Goal: Information Seeking & Learning: Learn about a topic

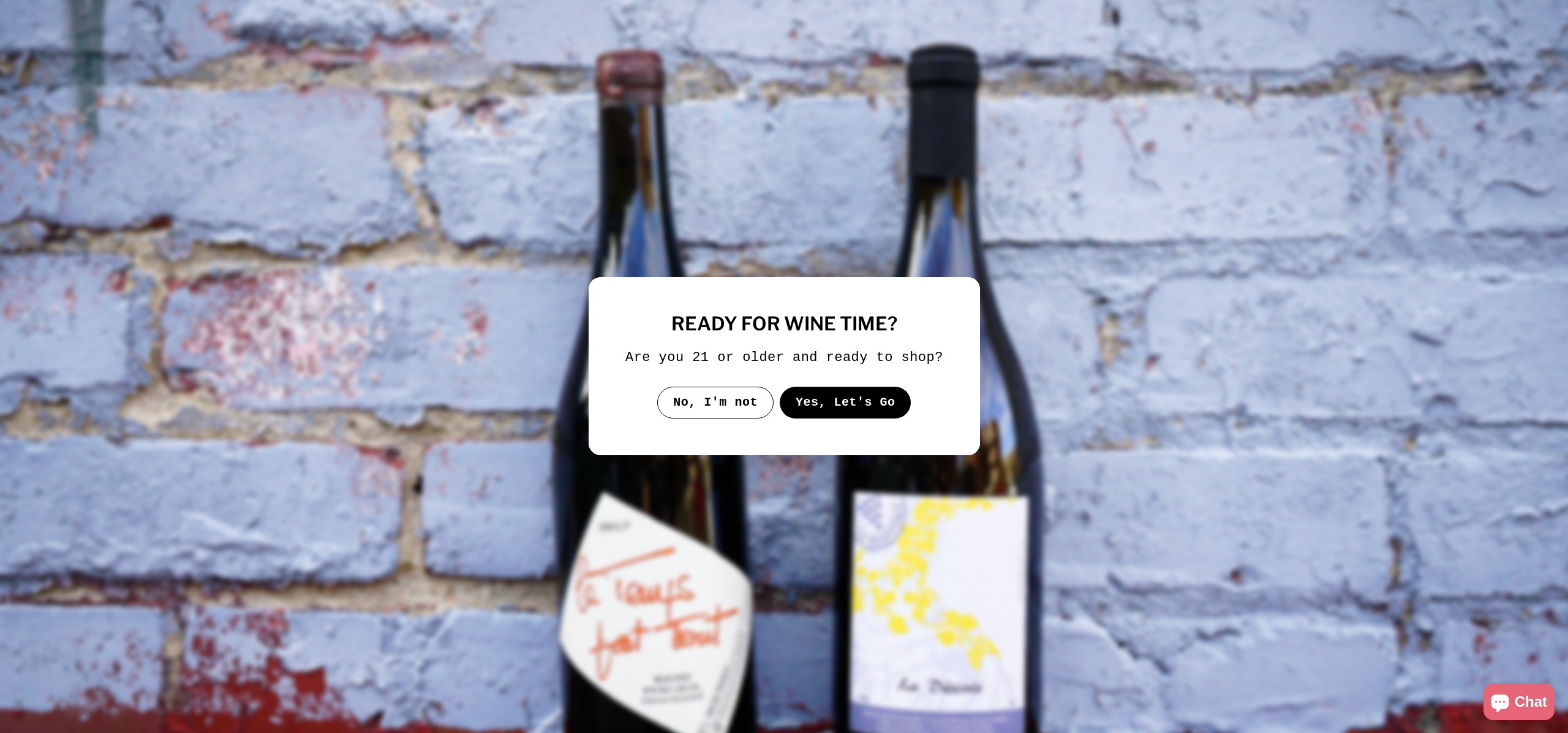
click at [801, 410] on button "Yes, Let's Go" at bounding box center [845, 402] width 132 height 32
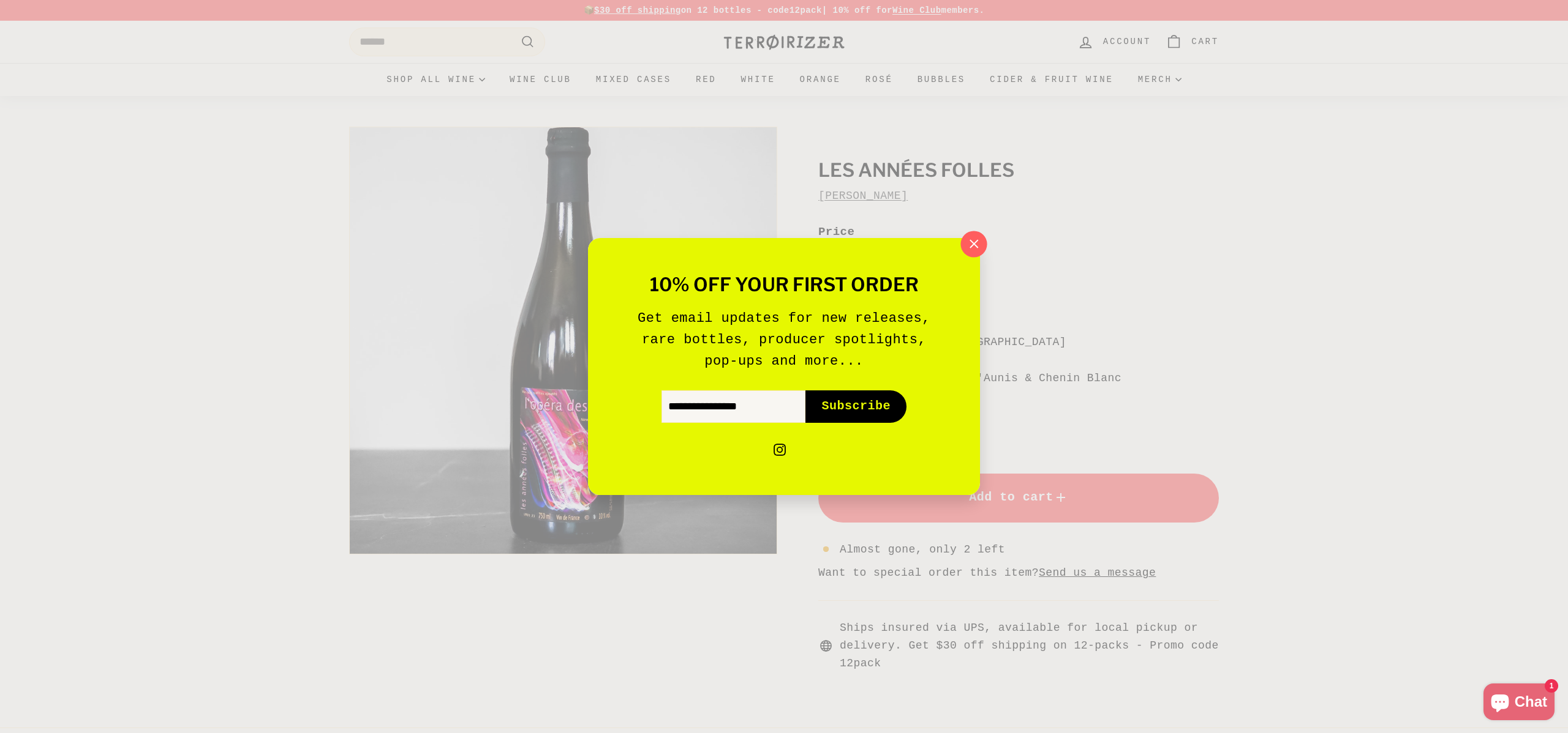
click at [966, 246] on icon "button" at bounding box center [974, 244] width 19 height 19
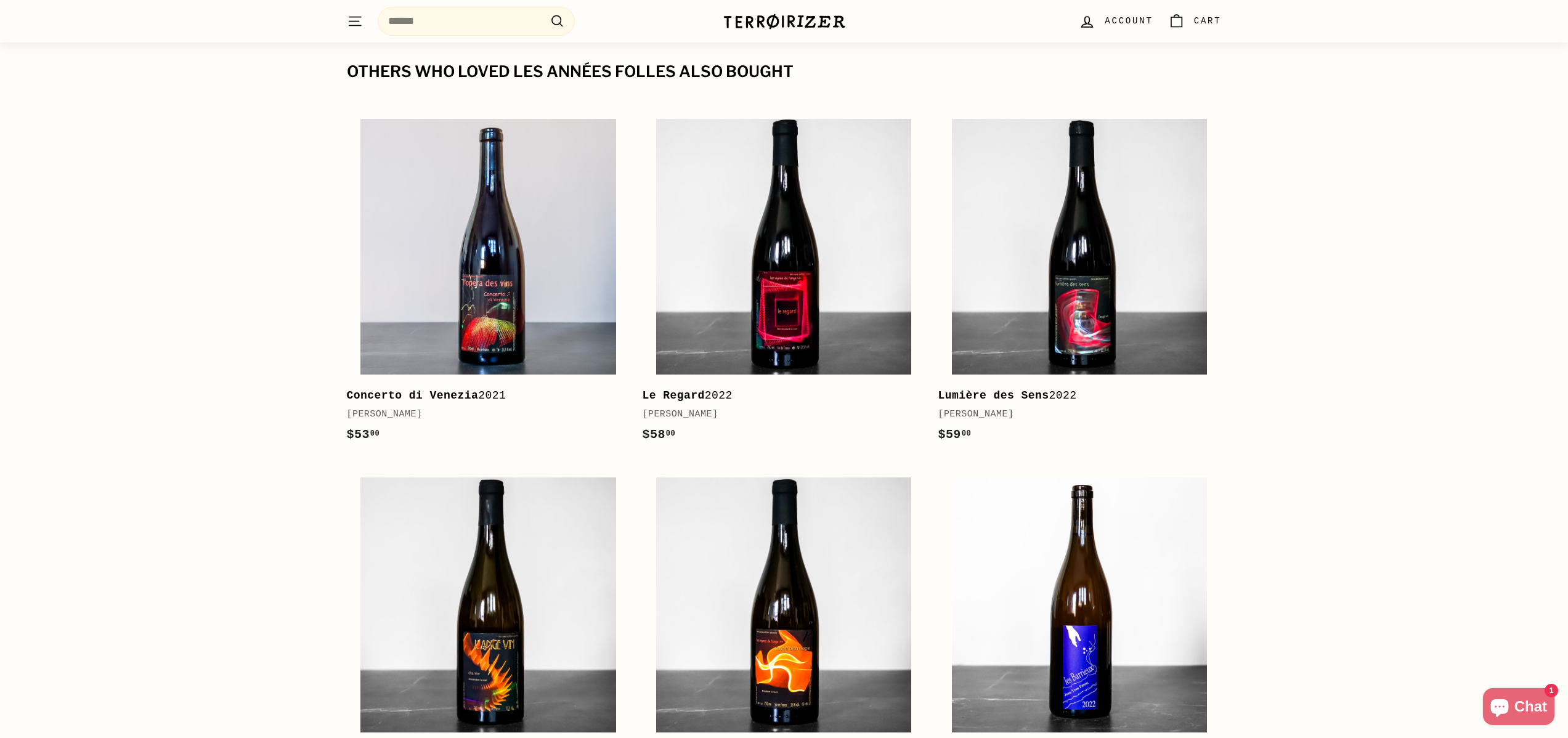
scroll to position [1636, 0]
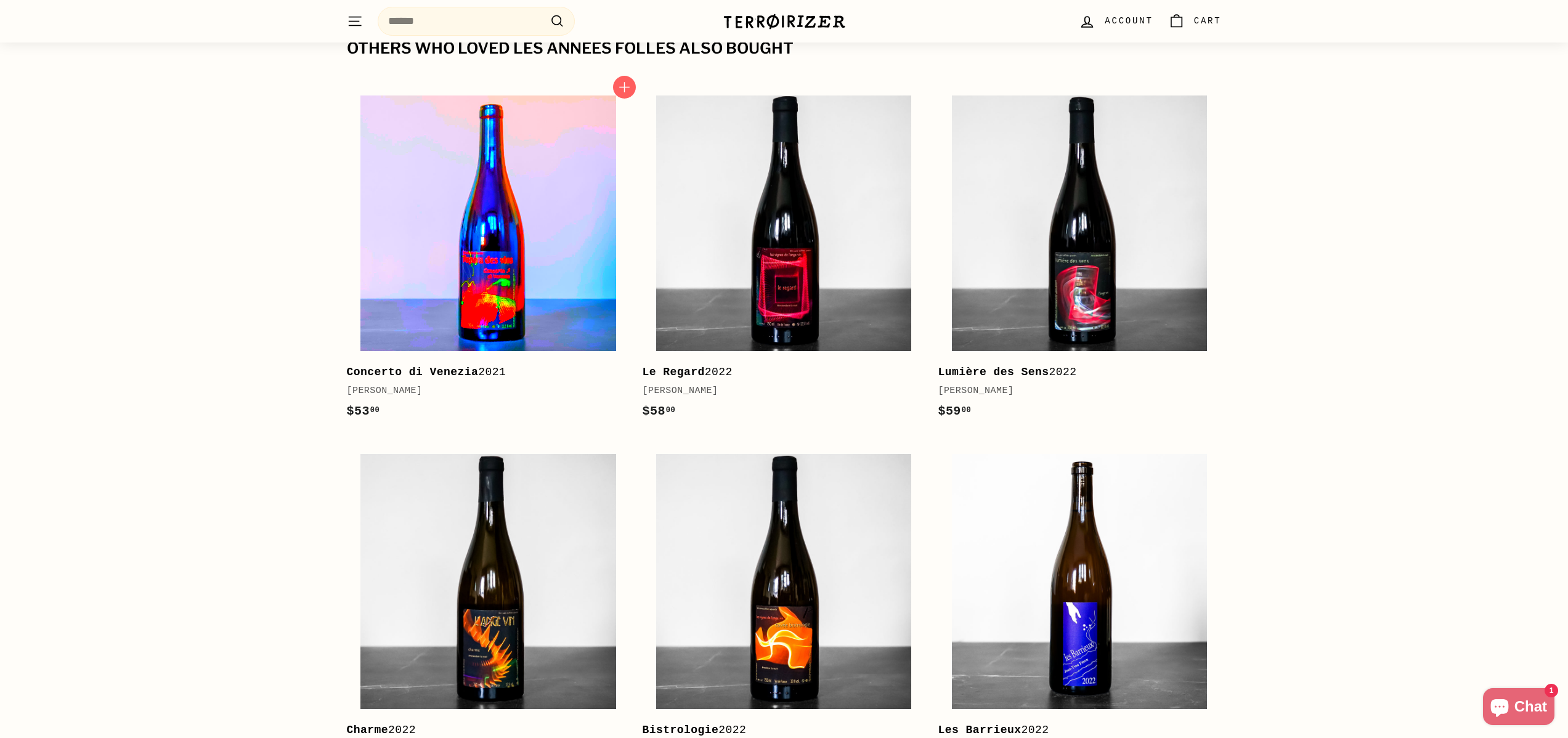
click at [450, 303] on img at bounding box center [488, 223] width 255 height 255
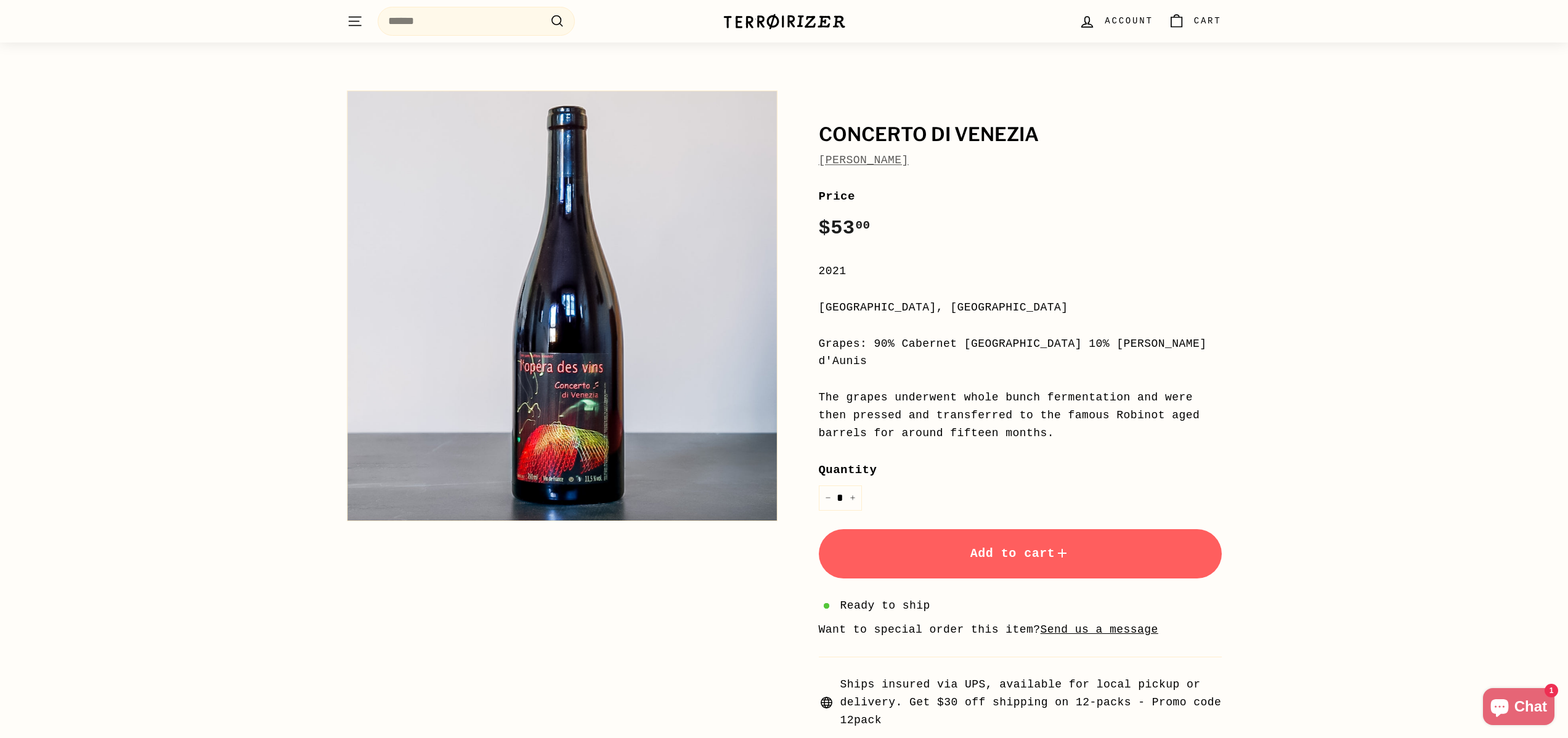
scroll to position [32, 0]
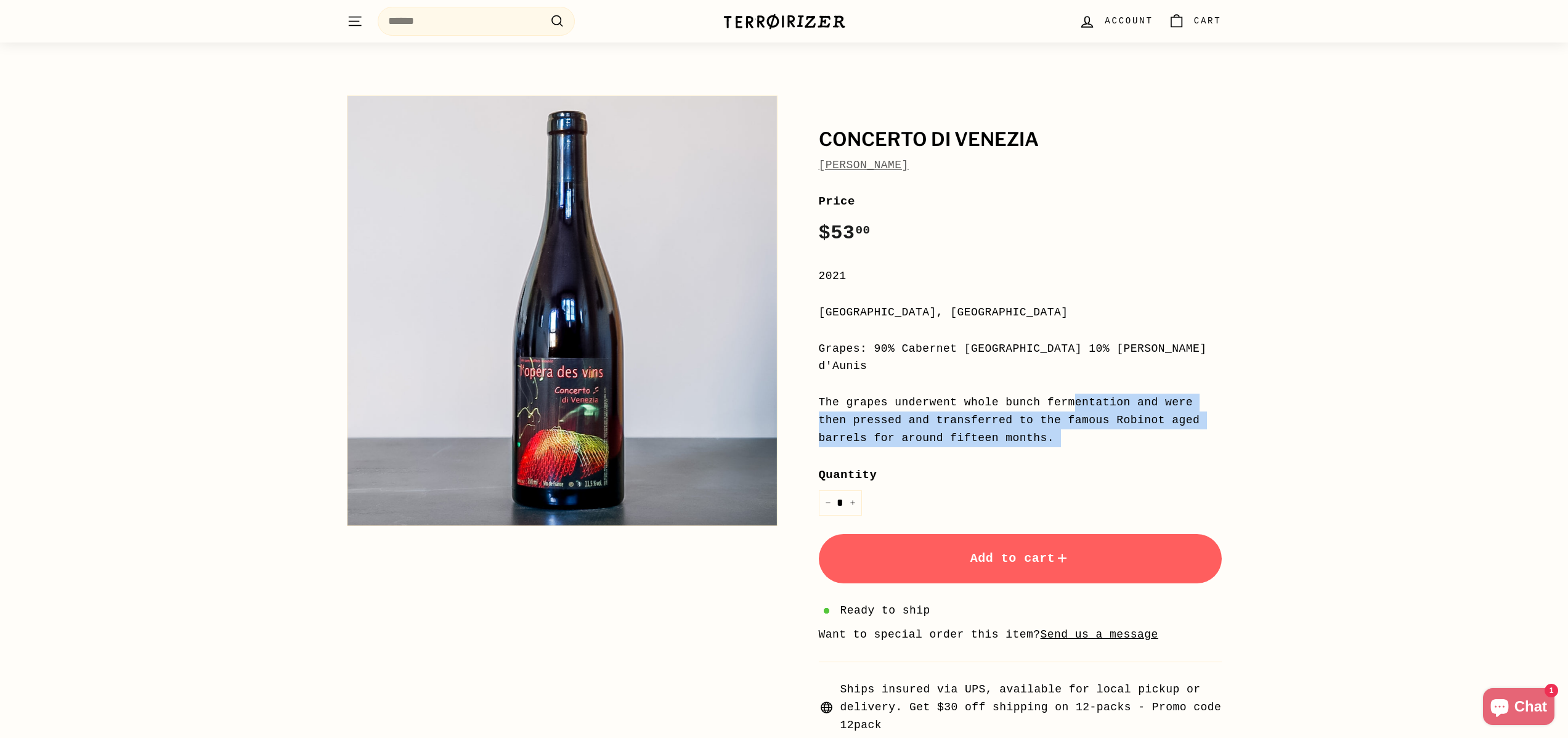
drag, startPoint x: 918, startPoint y: 386, endPoint x: 1111, endPoint y: 433, distance: 198.6
click at [1111, 433] on div "Price Regular price $53 00 $53.00 / 2021 [GEOGRAPHIC_DATA], [GEOGRAPHIC_DATA] G…" at bounding box center [1020, 463] width 403 height 541
drag, startPoint x: 1112, startPoint y: 433, endPoint x: 802, endPoint y: 383, distance: 314.0
click at [802, 383] on div "Concerto di [PERSON_NAME] Price Regular price $53 00 $53.00 / 2021 [GEOGRAPHIC_…" at bounding box center [1006, 412] width 431 height 645
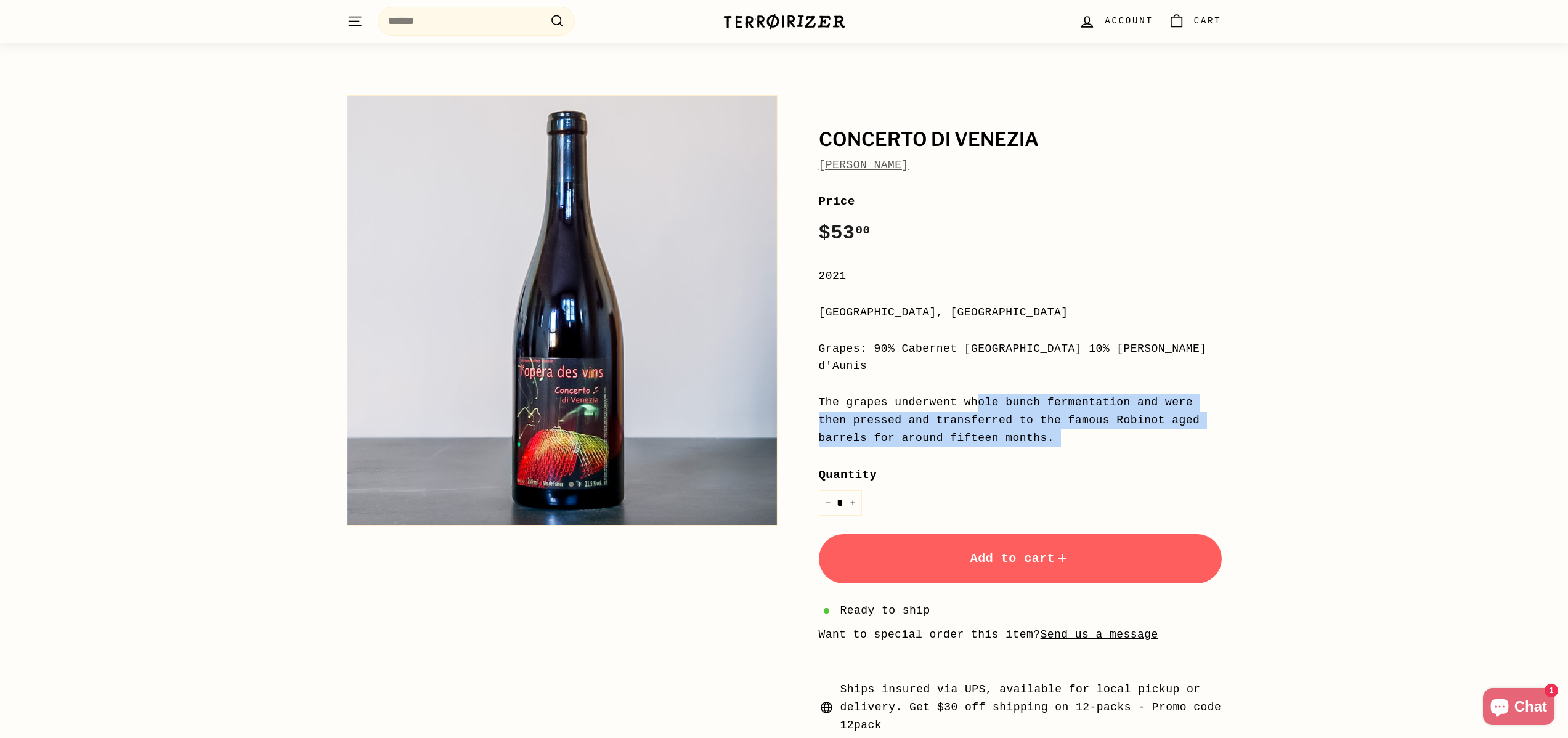
click at [802, 383] on div "Concerto di [PERSON_NAME] Price Regular price $53 00 $53.00 / 2021 [GEOGRAPHIC_…" at bounding box center [1006, 412] width 431 height 645
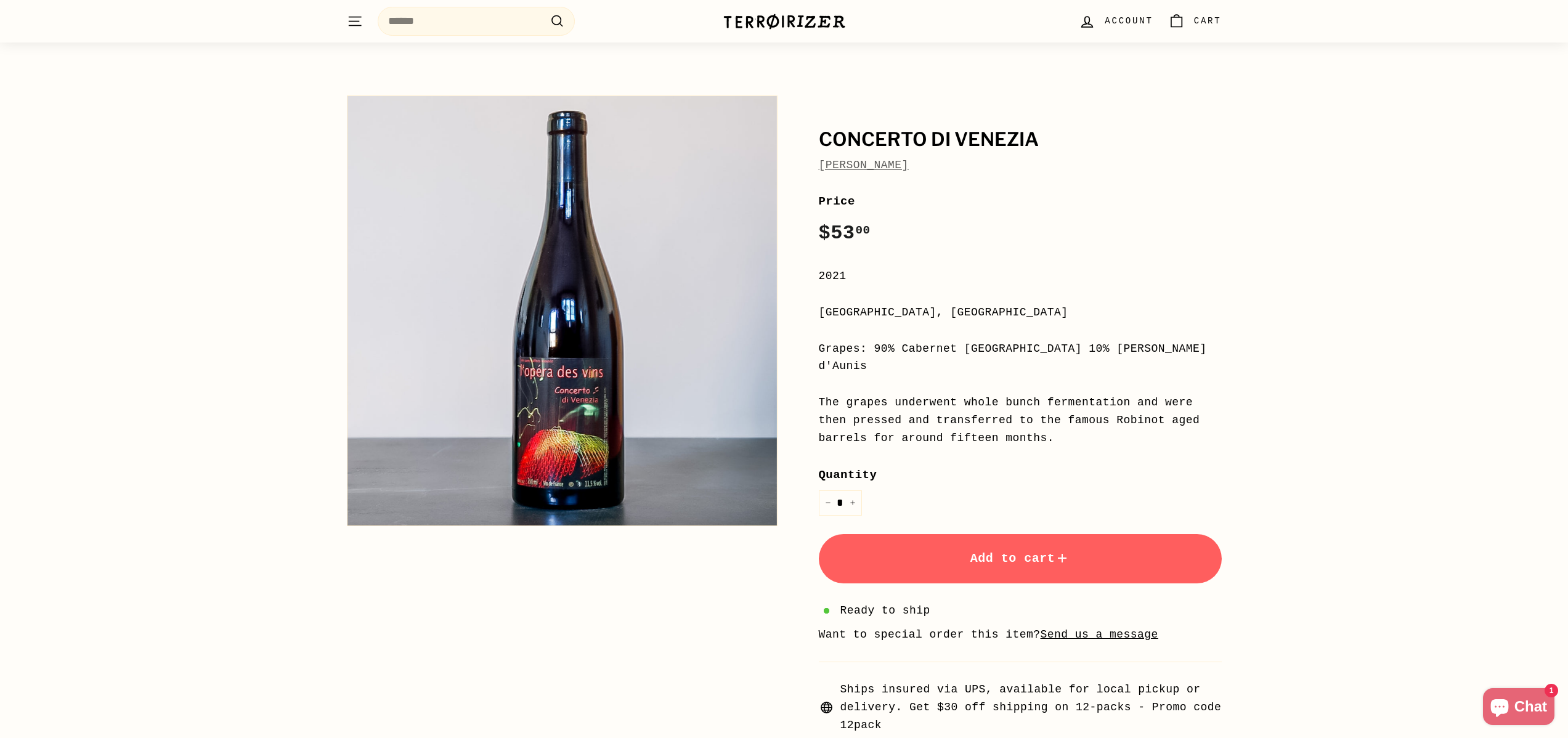
drag, startPoint x: 807, startPoint y: 384, endPoint x: 1101, endPoint y: 419, distance: 296.1
click at [1101, 419] on div "Concerto di [PERSON_NAME] Price Regular price $53 00 $53.00 / 2021 [GEOGRAPHIC_…" at bounding box center [1006, 412] width 431 height 645
click at [1102, 419] on div "The grapes underwent whole bunch fermentation and were then pressed and transfe…" at bounding box center [1020, 420] width 403 height 53
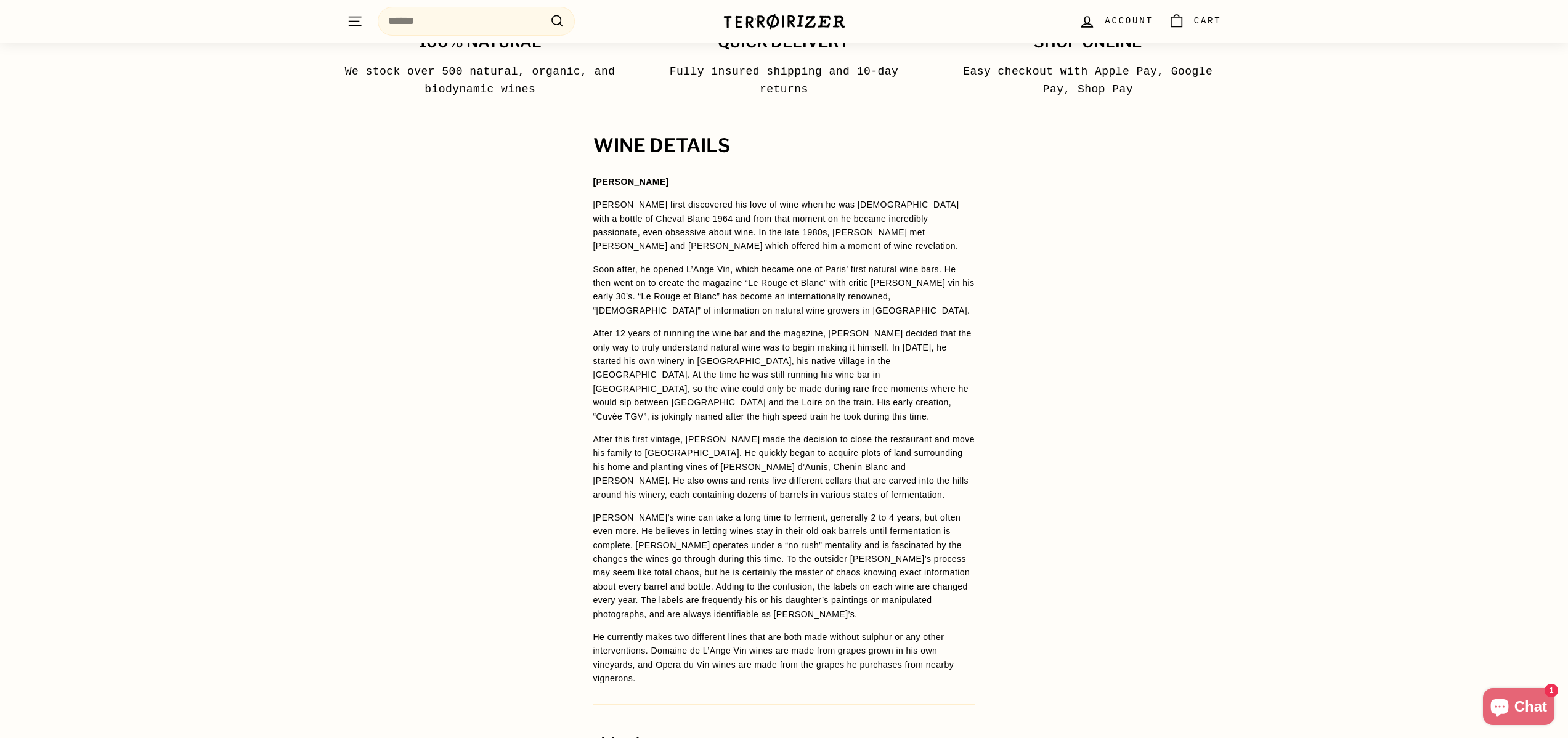
scroll to position [891, 0]
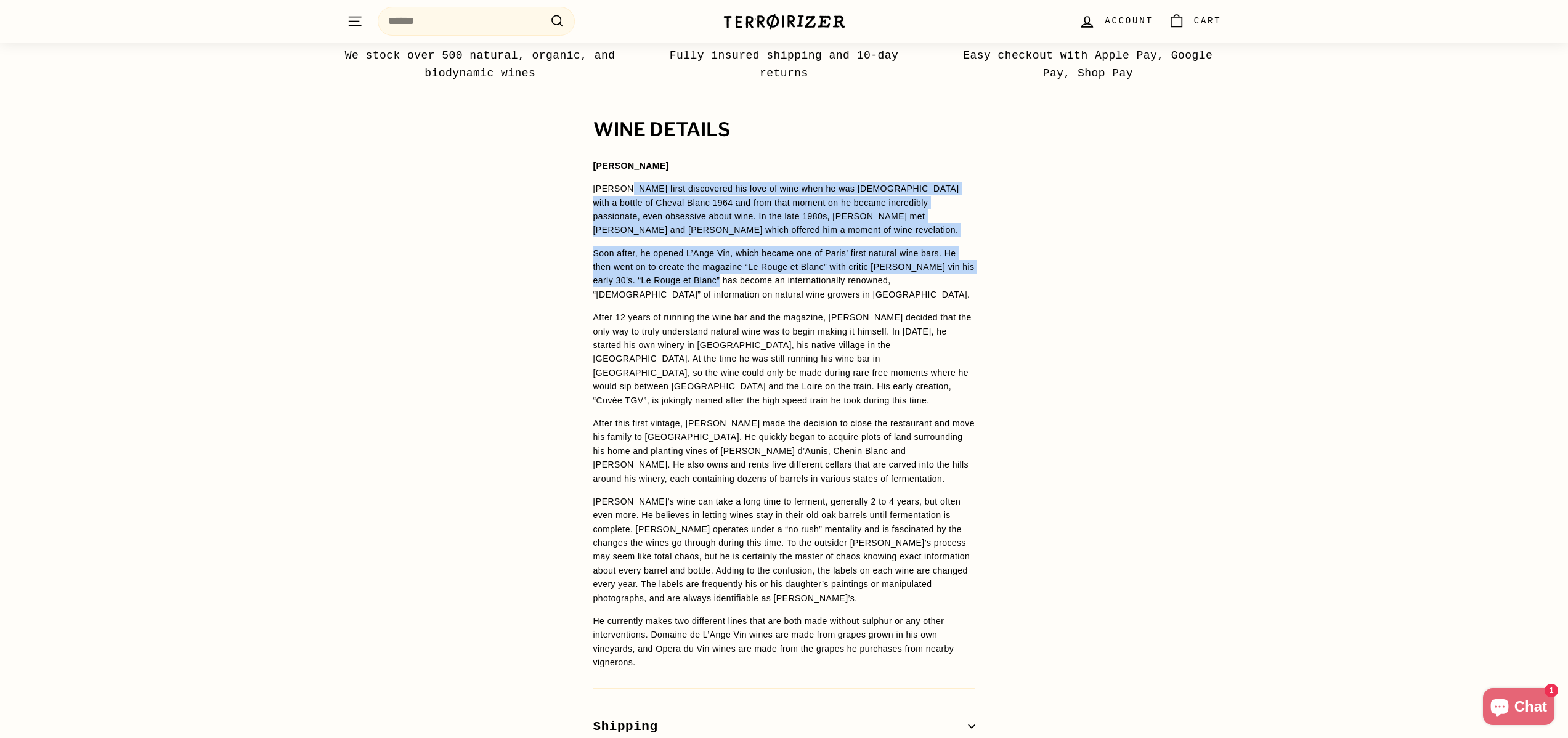
drag, startPoint x: 628, startPoint y: 169, endPoint x: 734, endPoint y: 265, distance: 143.0
click at [734, 265] on span "[PERSON_NAME] [PERSON_NAME] first discovered his love of wine when he was [DEMO…" at bounding box center [784, 415] width 382 height 511
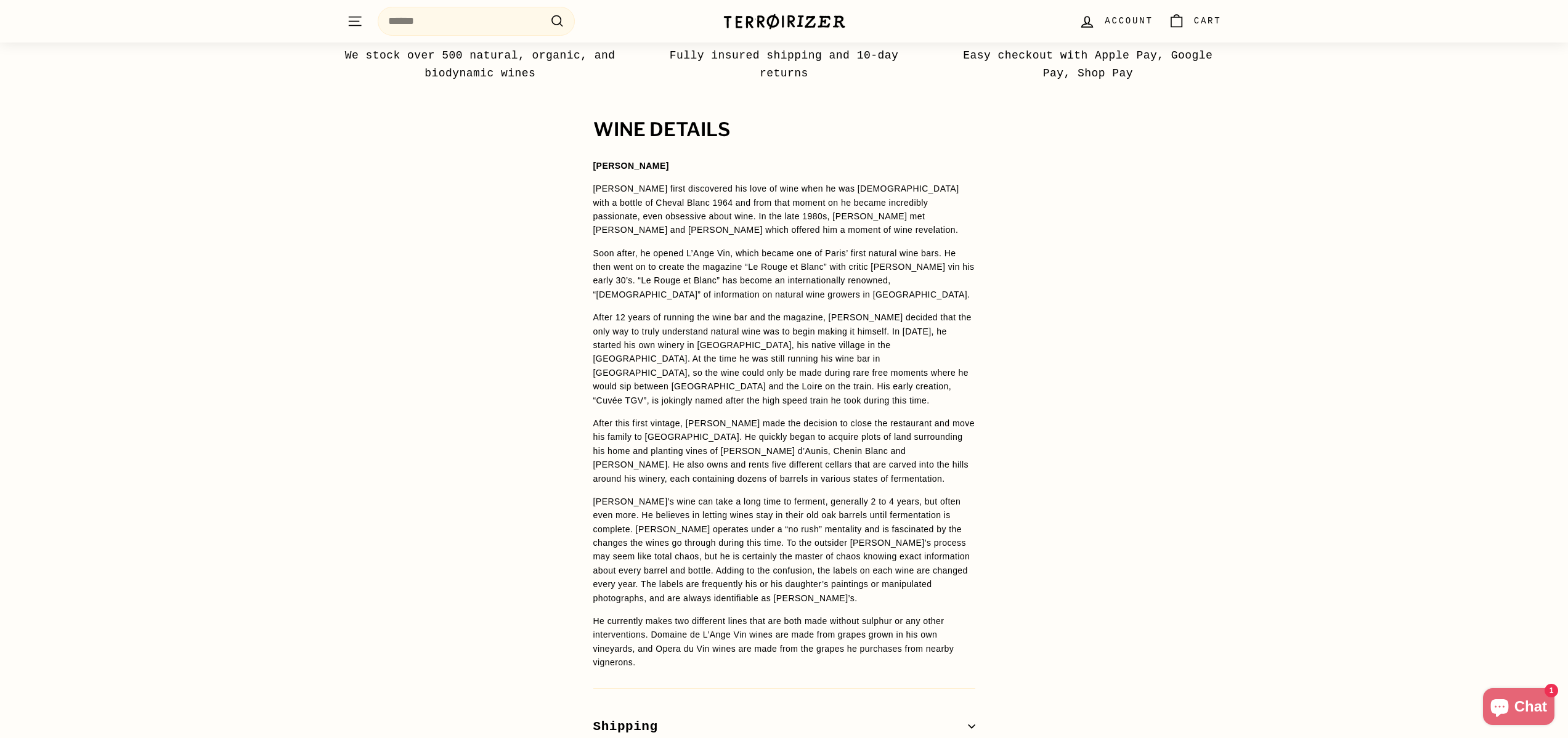
click at [735, 265] on p "Soon after, he opened L’Ange Vin, which became one of Paris’ first natural wine…" at bounding box center [784, 274] width 382 height 55
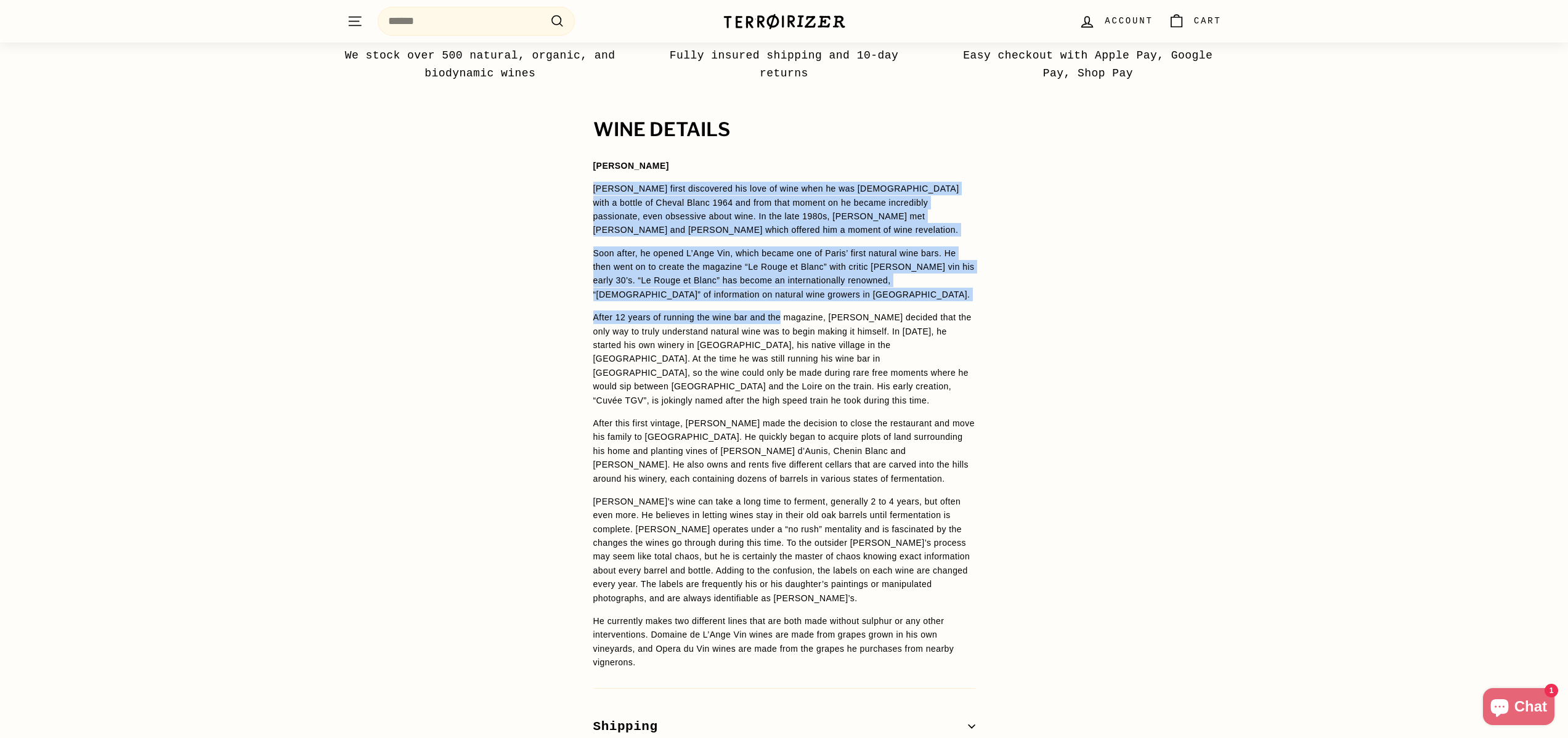
drag, startPoint x: 785, startPoint y: 294, endPoint x: 562, endPoint y: 173, distance: 253.7
click at [562, 173] on div "WINE DETAILS [PERSON_NAME] [PERSON_NAME] first discovered his love of wine when…" at bounding box center [784, 453] width 1568 height 668
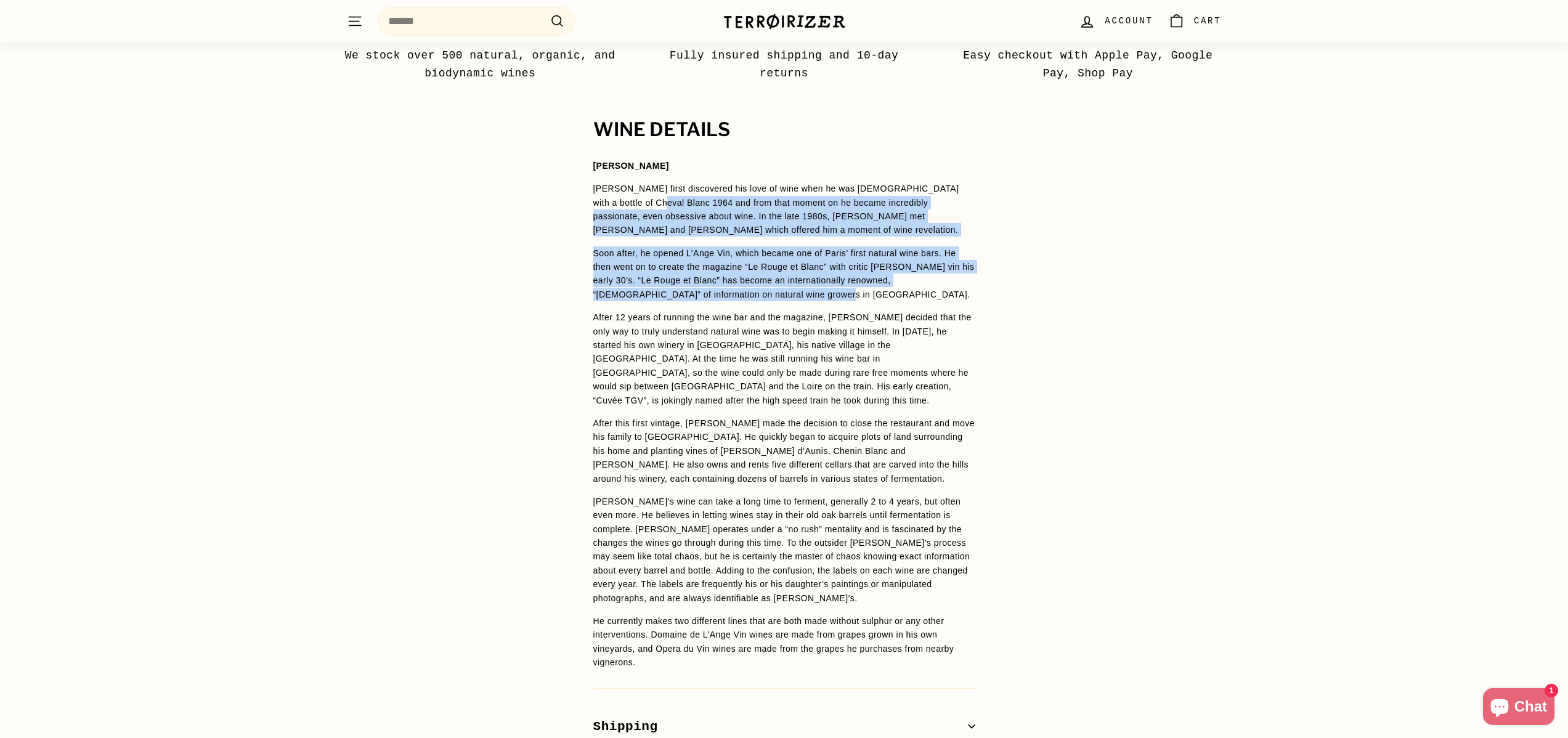
drag, startPoint x: 662, startPoint y: 203, endPoint x: 840, endPoint y: 274, distance: 191.6
click at [840, 274] on span "[PERSON_NAME] [PERSON_NAME] first discovered his love of wine when he was [DEMO…" at bounding box center [784, 415] width 382 height 511
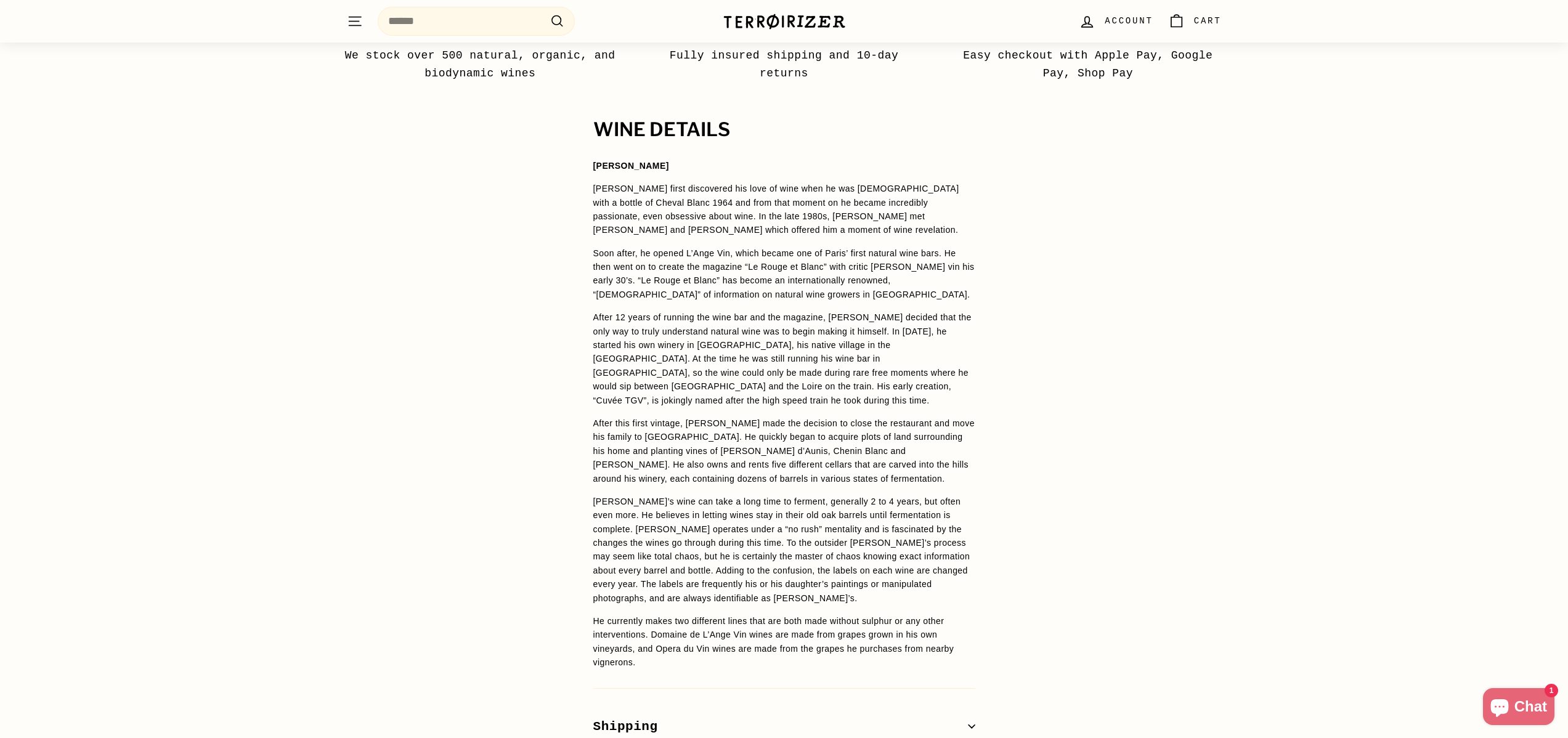
click at [870, 311] on p "After 12 years of running the wine bar and the magazine, [PERSON_NAME] decided …" at bounding box center [784, 359] width 382 height 97
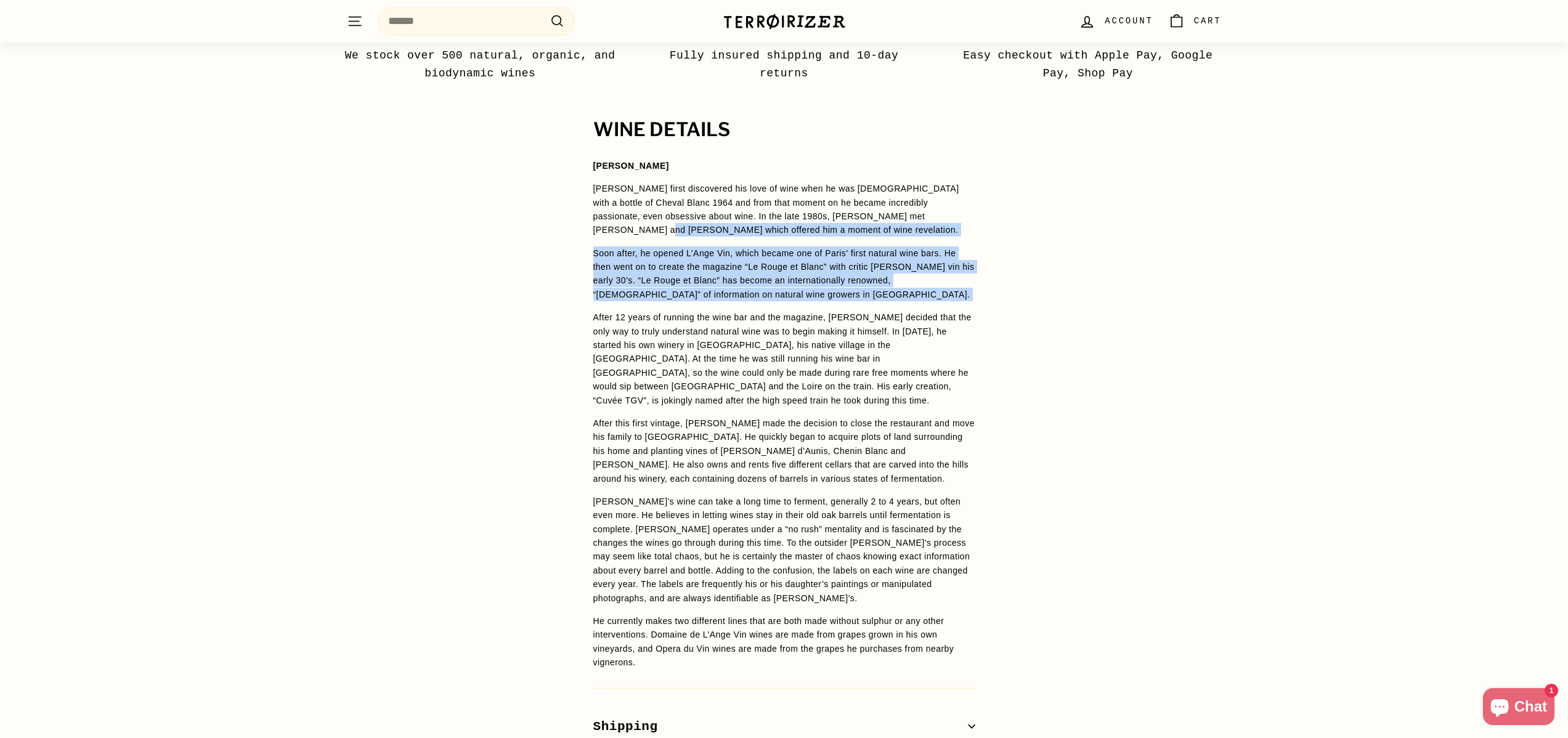
drag, startPoint x: 862, startPoint y: 287, endPoint x: 532, endPoint y: 209, distance: 339.1
click at [532, 209] on div "WINE DETAILS [PERSON_NAME] [PERSON_NAME] first discovered his love of wine when…" at bounding box center [784, 453] width 1568 height 668
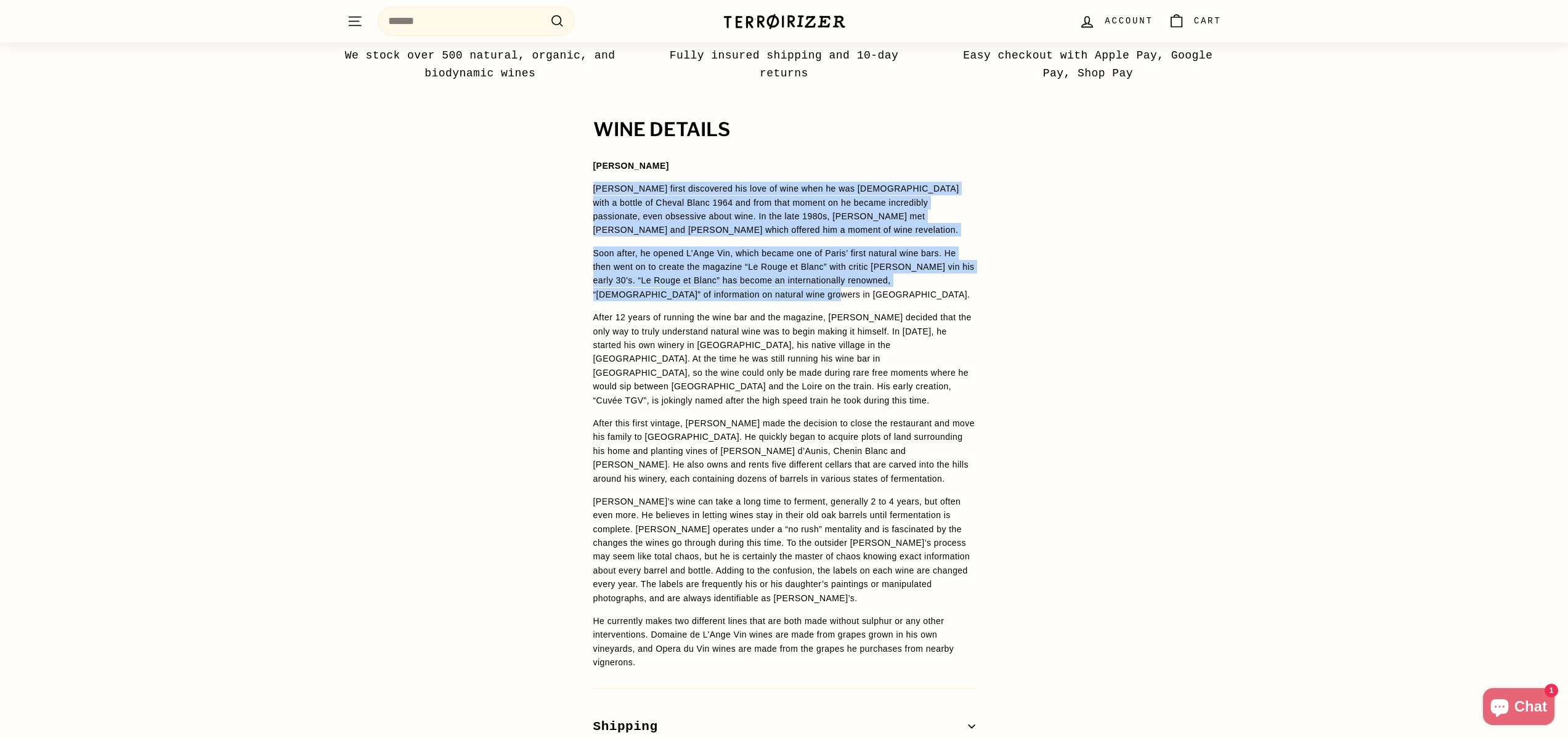
drag, startPoint x: 567, startPoint y: 176, endPoint x: 774, endPoint y: 283, distance: 233.0
click at [774, 283] on div "WINE DETAILS [PERSON_NAME] [PERSON_NAME] first discovered his love of wine when…" at bounding box center [784, 453] width 1568 height 668
click at [774, 283] on p "Soon after, he opened L’Ange Vin, which became one of Paris’ first natural wine…" at bounding box center [784, 274] width 382 height 55
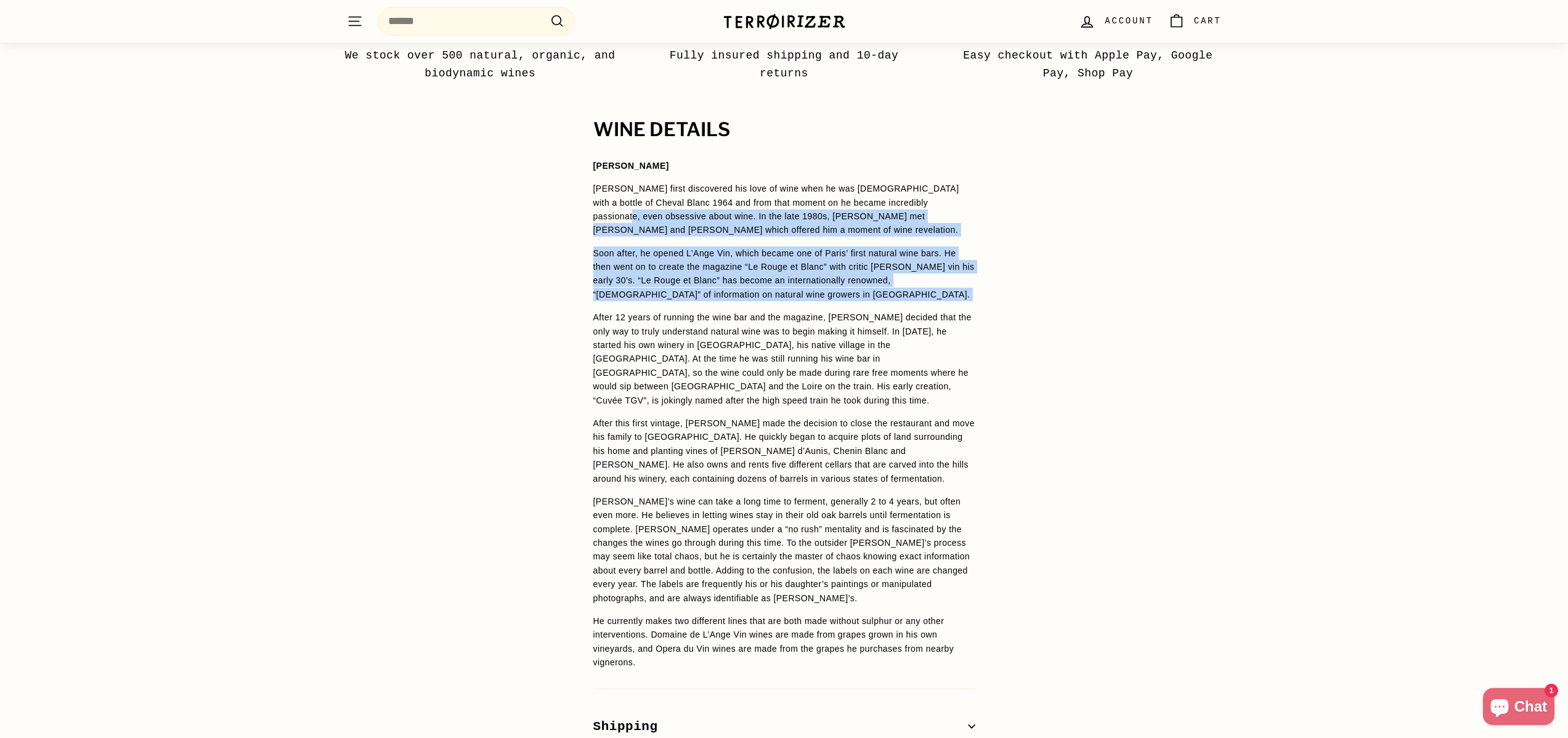
drag, startPoint x: 822, startPoint y: 291, endPoint x: 531, endPoint y: 199, distance: 305.2
click at [530, 199] on div "WINE DETAILS [PERSON_NAME] [PERSON_NAME] first discovered his love of wine when…" at bounding box center [784, 453] width 1568 height 668
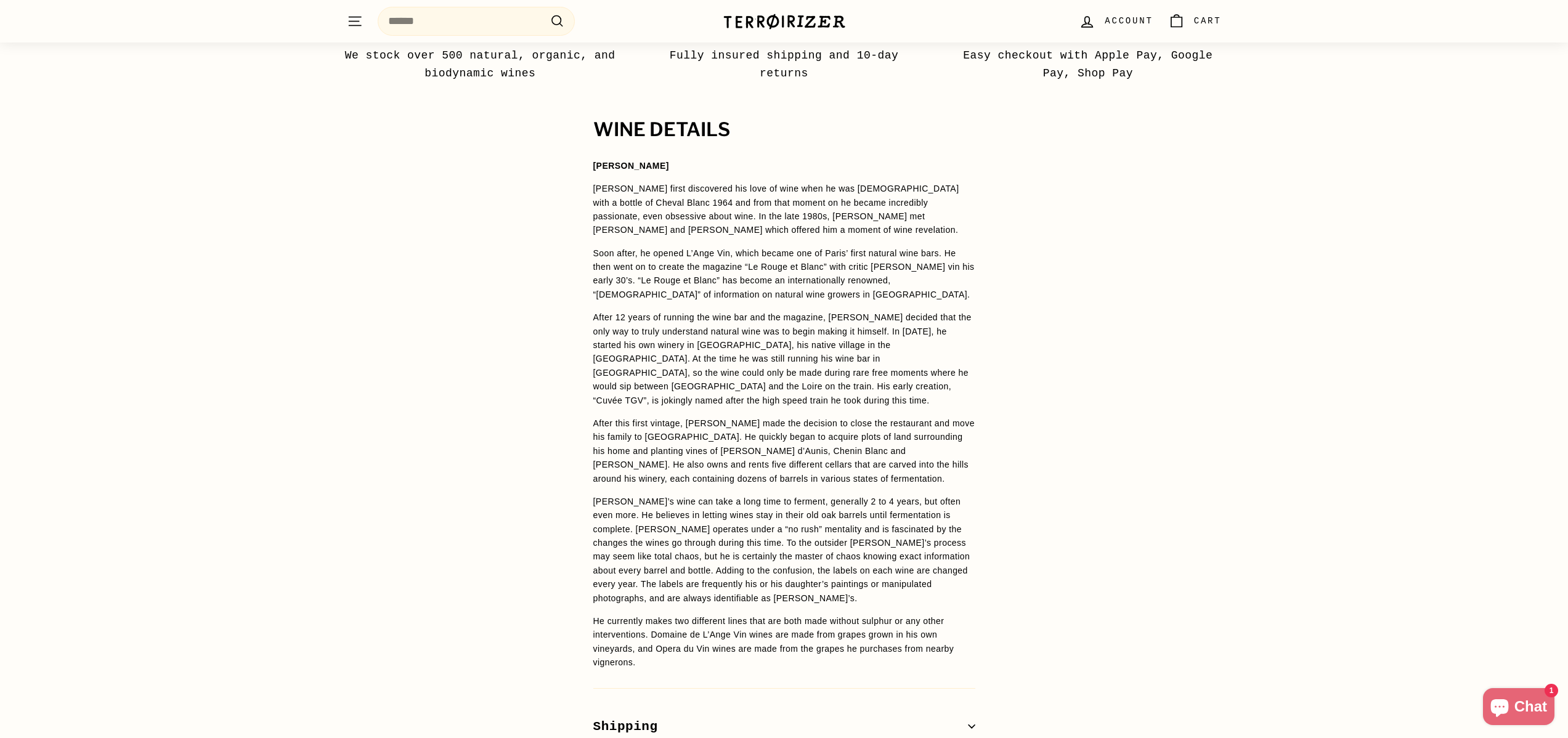
click at [532, 199] on div "WINE DETAILS [PERSON_NAME] [PERSON_NAME] first discovered his love of wine when…" at bounding box center [784, 453] width 1568 height 668
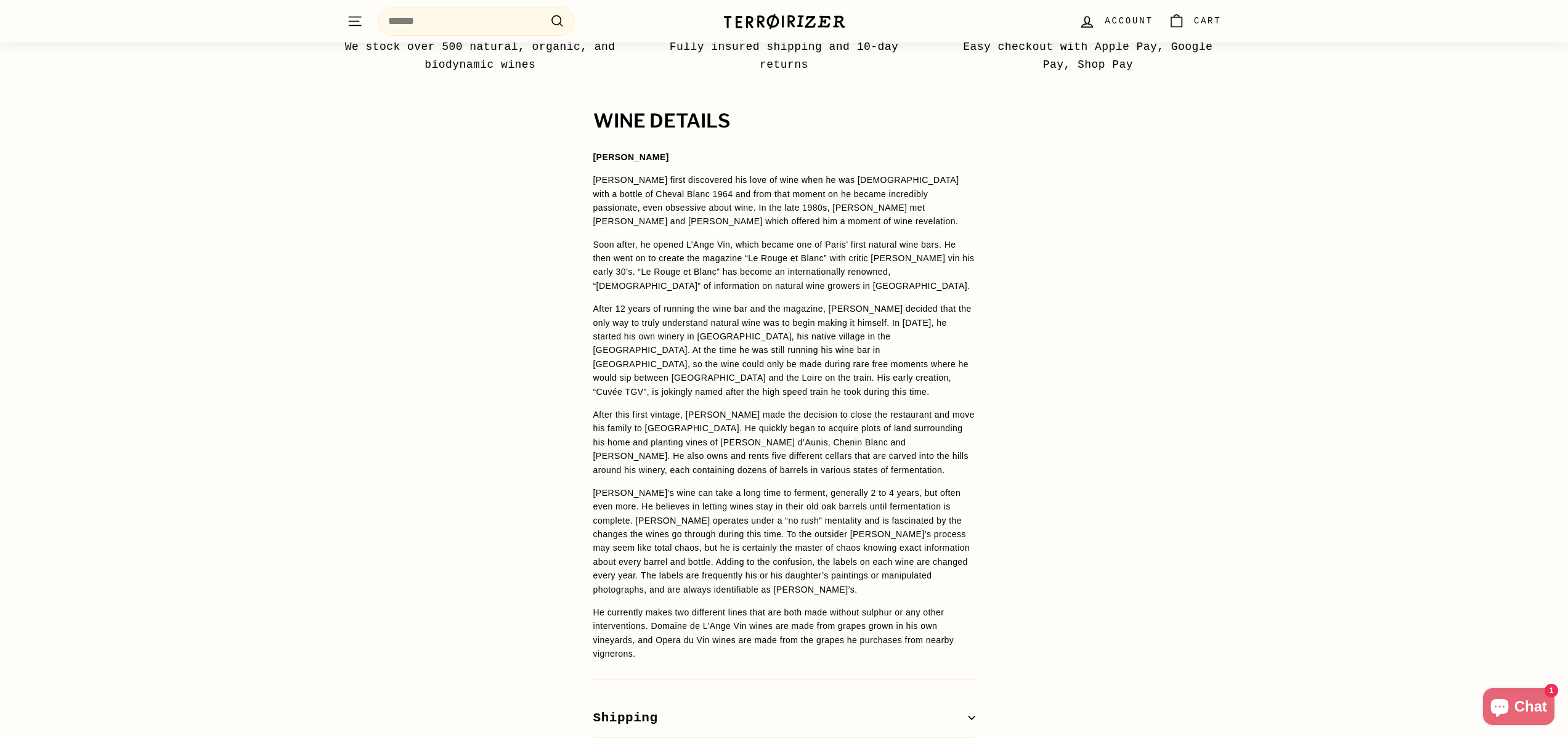
scroll to position [952, 0]
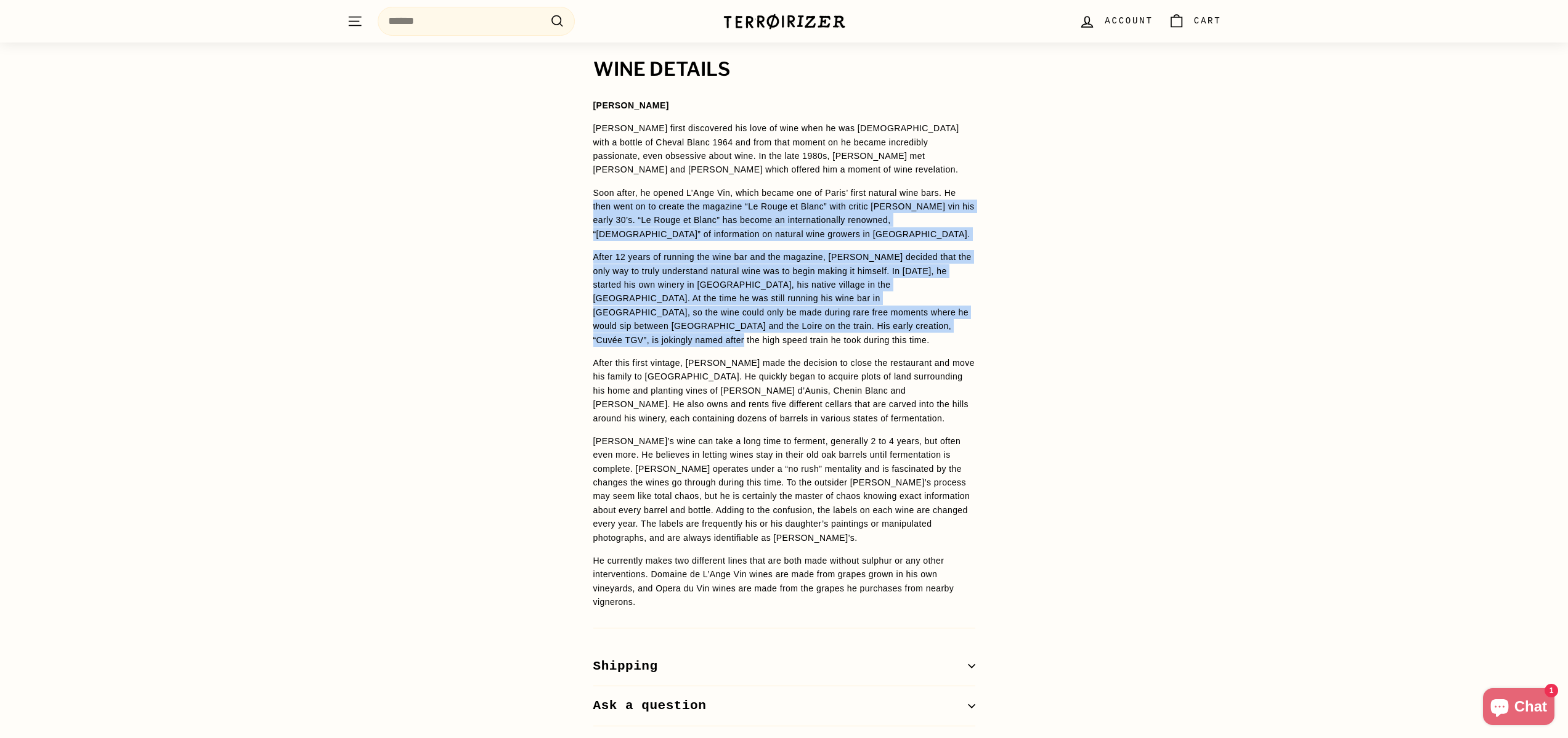
drag, startPoint x: 548, startPoint y: 199, endPoint x: 974, endPoint y: 311, distance: 440.5
click at [974, 311] on div "WINE DETAILS [PERSON_NAME] [PERSON_NAME] first discovered his love of wine when…" at bounding box center [784, 392] width 1568 height 668
click at [974, 311] on p "After 12 years of running the wine bar and the magazine, [PERSON_NAME] decided …" at bounding box center [784, 298] width 382 height 97
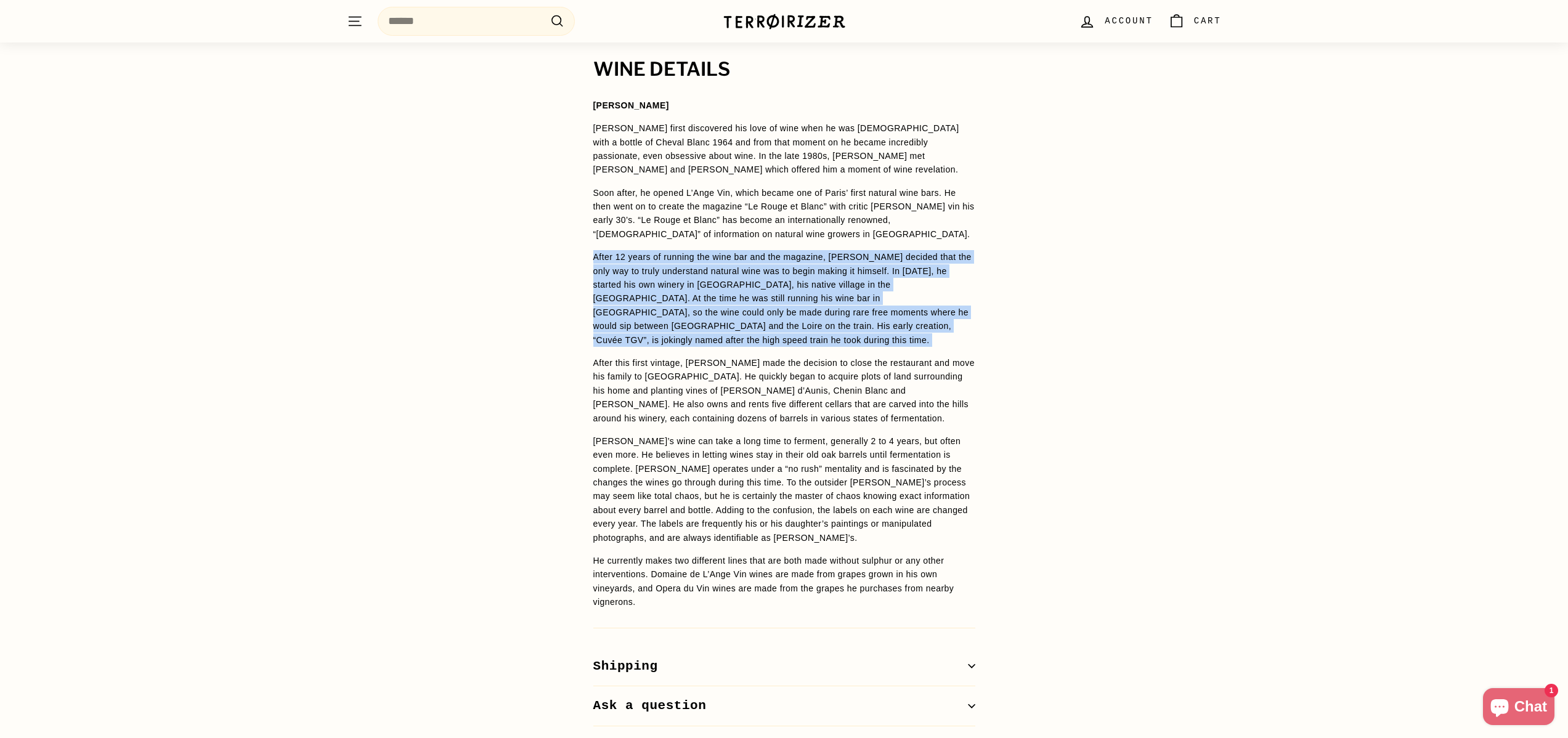
drag, startPoint x: 988, startPoint y: 318, endPoint x: 571, endPoint y: 232, distance: 425.8
click at [571, 232] on div "WINE DETAILS [PERSON_NAME] [PERSON_NAME] first discovered his love of wine when…" at bounding box center [784, 392] width 432 height 668
drag, startPoint x: 571, startPoint y: 232, endPoint x: 971, endPoint y: 313, distance: 408.1
click at [971, 313] on div "WINE DETAILS [PERSON_NAME] [PERSON_NAME] first discovered his love of wine when…" at bounding box center [784, 392] width 432 height 668
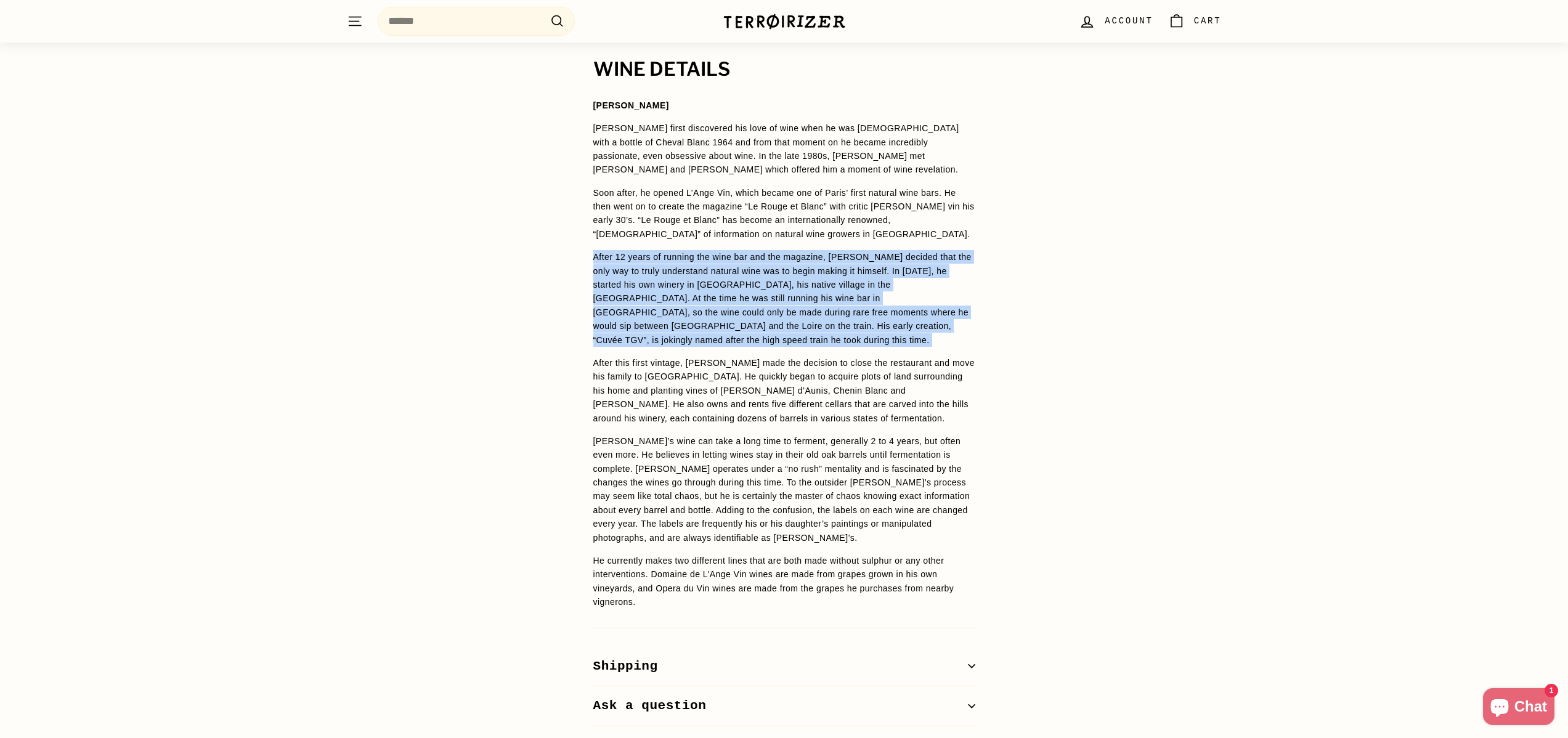
click at [971, 313] on p "After 12 years of running the wine bar and the magazine, [PERSON_NAME] decided …" at bounding box center [784, 298] width 382 height 97
drag, startPoint x: 673, startPoint y: 256, endPoint x: 824, endPoint y: 322, distance: 164.8
click at [824, 322] on span "[PERSON_NAME] [PERSON_NAME] first discovered his love of wine when he was [DEMO…" at bounding box center [784, 354] width 382 height 511
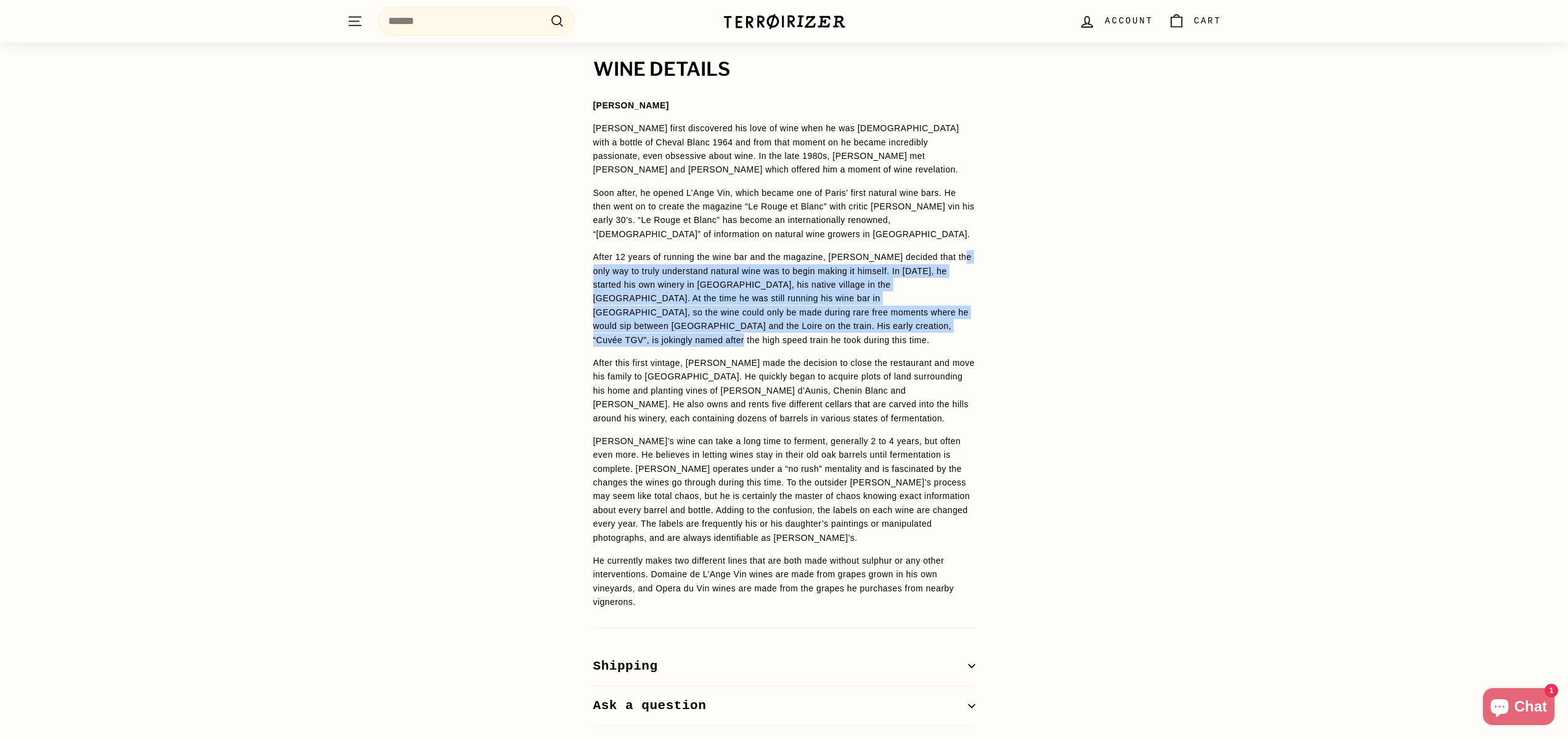
drag, startPoint x: 961, startPoint y: 300, endPoint x: 563, endPoint y: 252, distance: 400.9
click at [563, 252] on div "WINE DETAILS [PERSON_NAME] [PERSON_NAME] first discovered his love of wine when…" at bounding box center [784, 392] width 1568 height 668
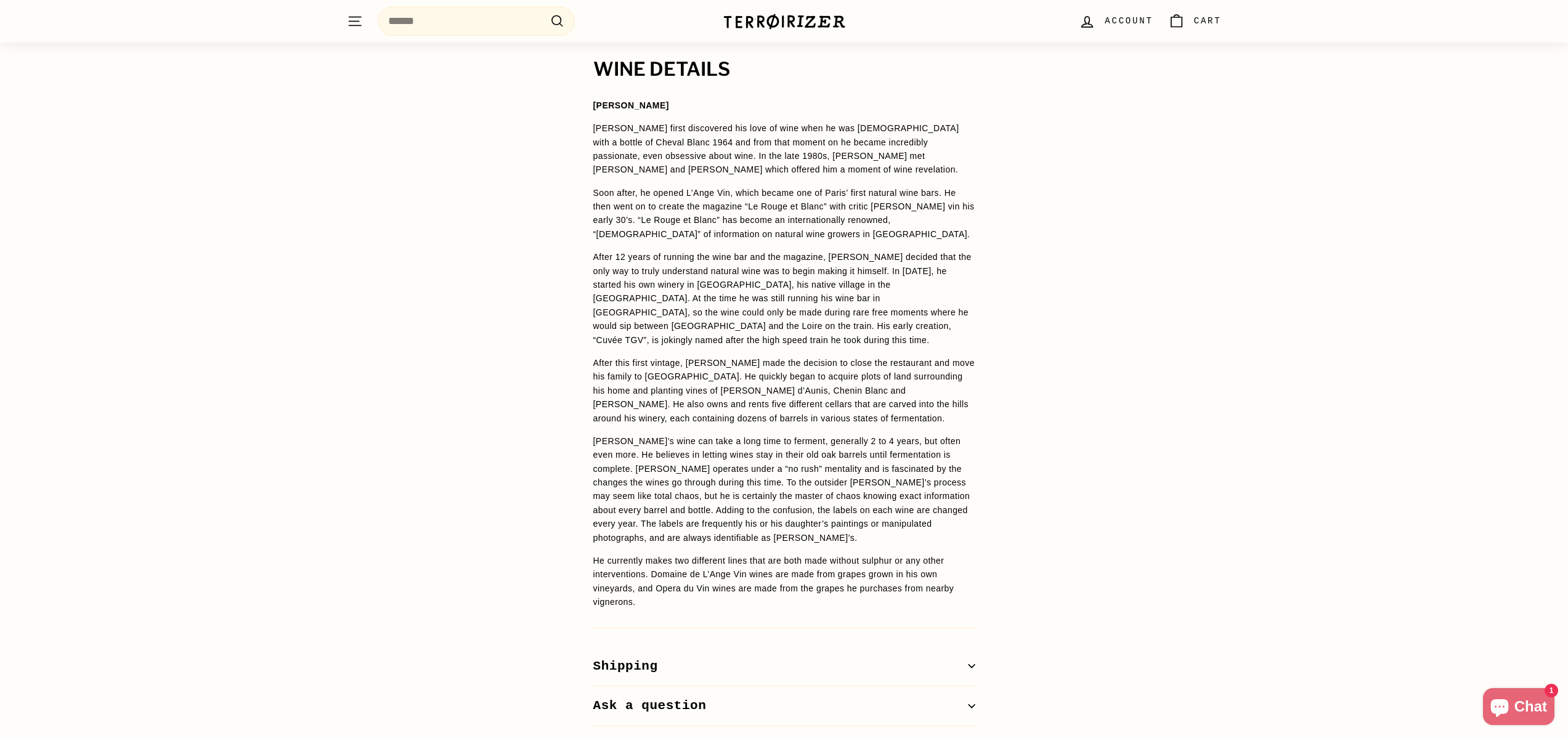
click at [563, 252] on div "WINE DETAILS [PERSON_NAME] [PERSON_NAME] first discovered his love of wine when…" at bounding box center [784, 392] width 1568 height 668
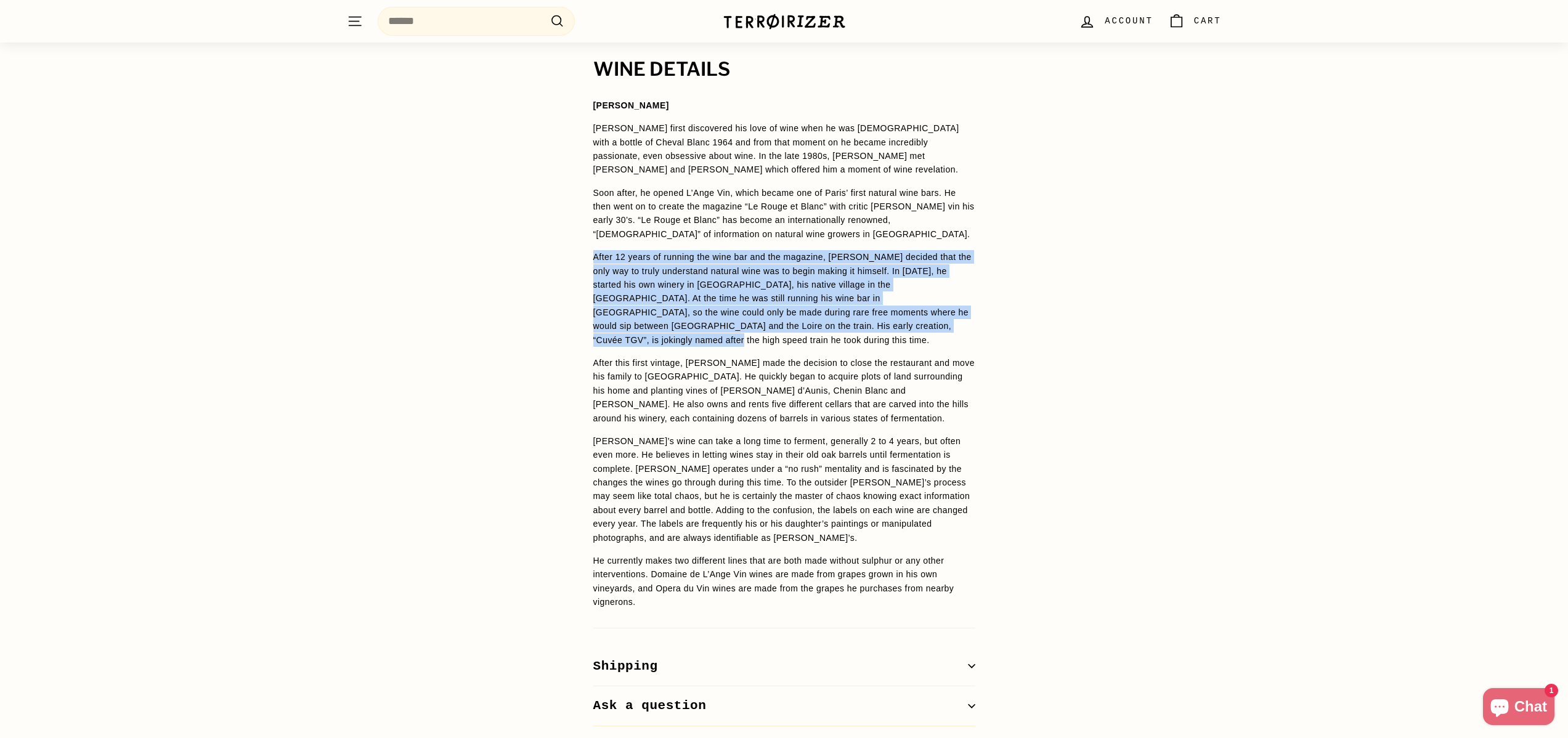
drag, startPoint x: 574, startPoint y: 240, endPoint x: 979, endPoint y: 311, distance: 411.2
click at [979, 311] on div "WINE DETAILS [PERSON_NAME] [PERSON_NAME] first discovered his love of wine when…" at bounding box center [784, 392] width 432 height 668
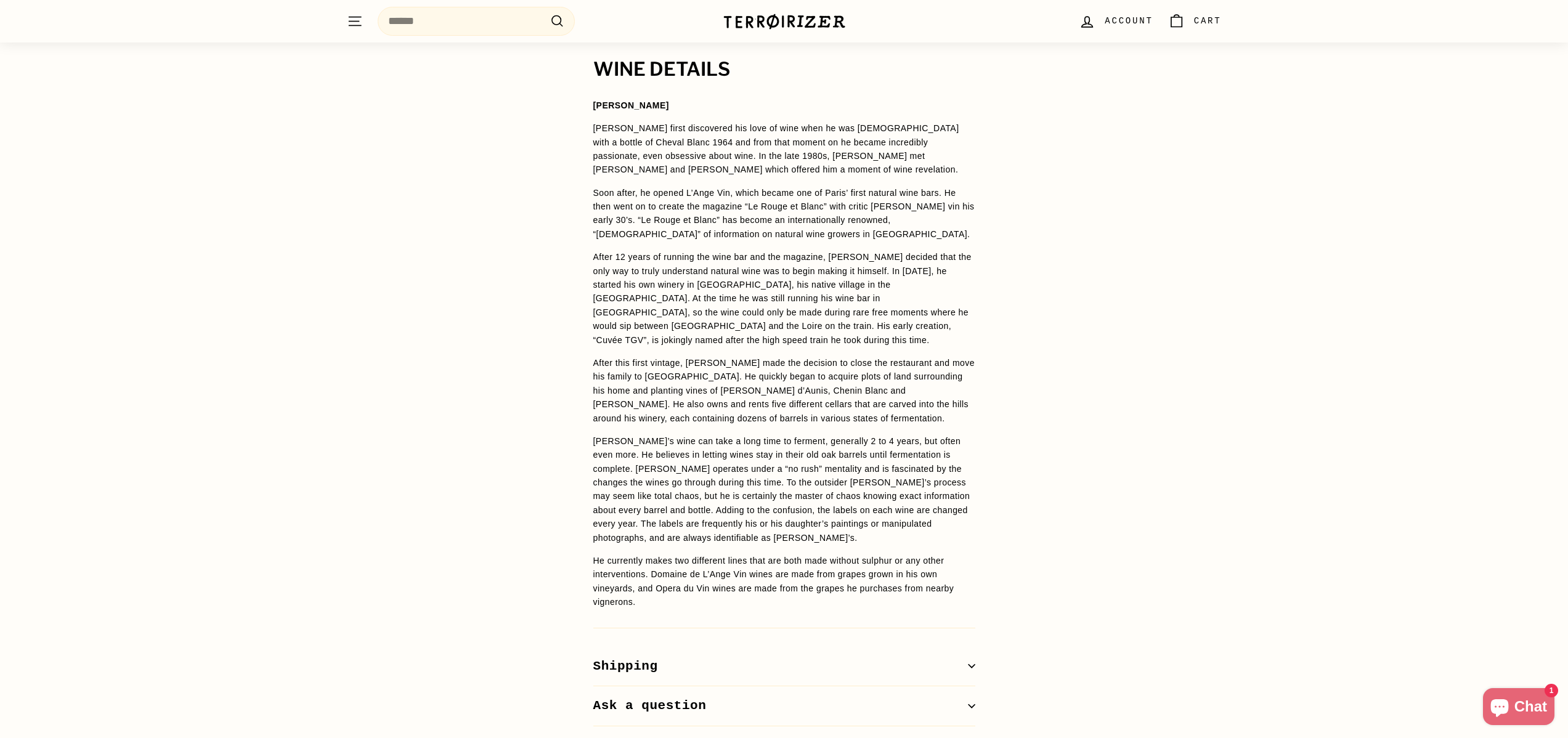
click at [979, 311] on div "WINE DETAILS [PERSON_NAME] [PERSON_NAME] first discovered his love of wine when…" at bounding box center [784, 392] width 432 height 668
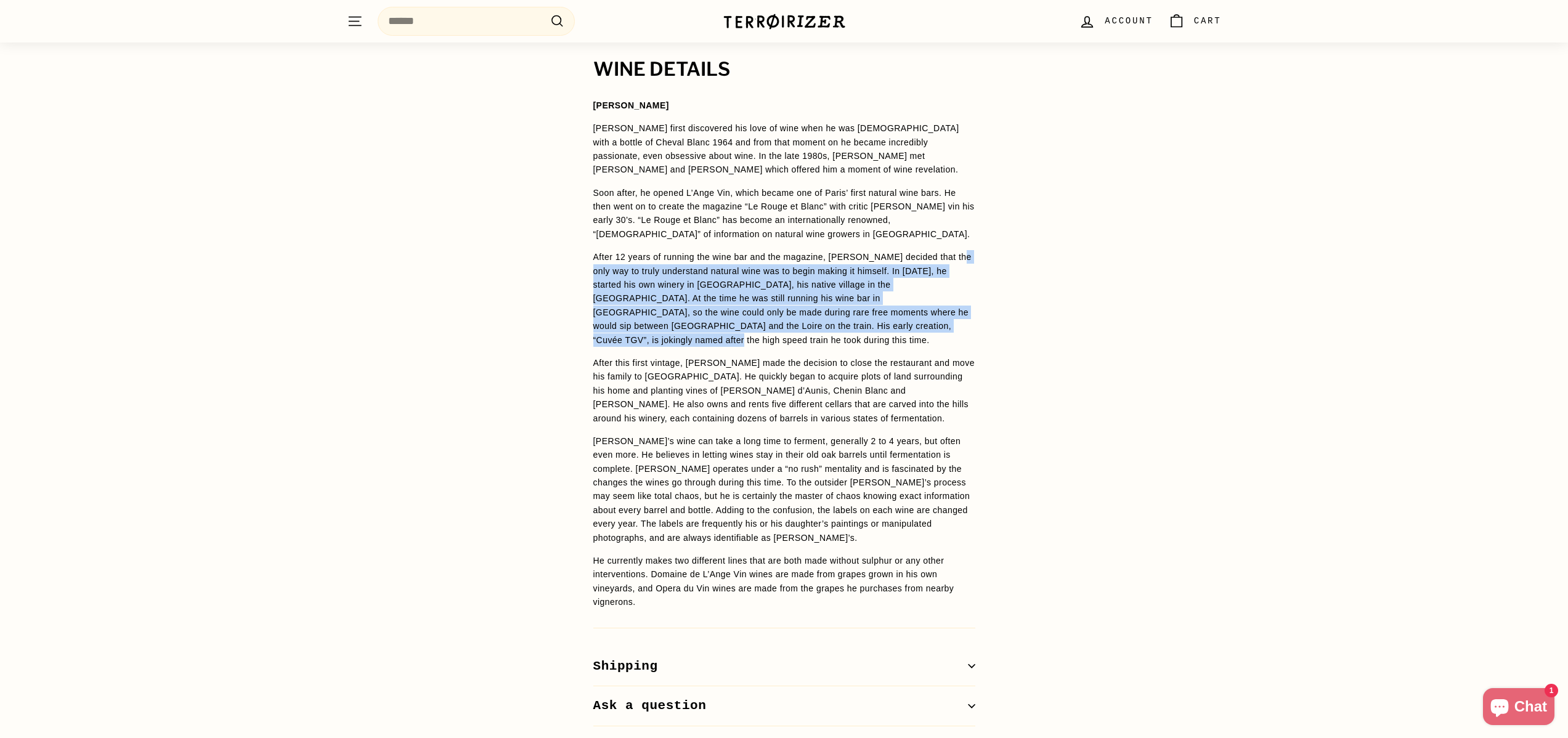
drag, startPoint x: 979, startPoint y: 309, endPoint x: 571, endPoint y: 252, distance: 412.0
click at [571, 252] on div "WINE DETAILS [PERSON_NAME] [PERSON_NAME] first discovered his love of wine when…" at bounding box center [784, 392] width 432 height 668
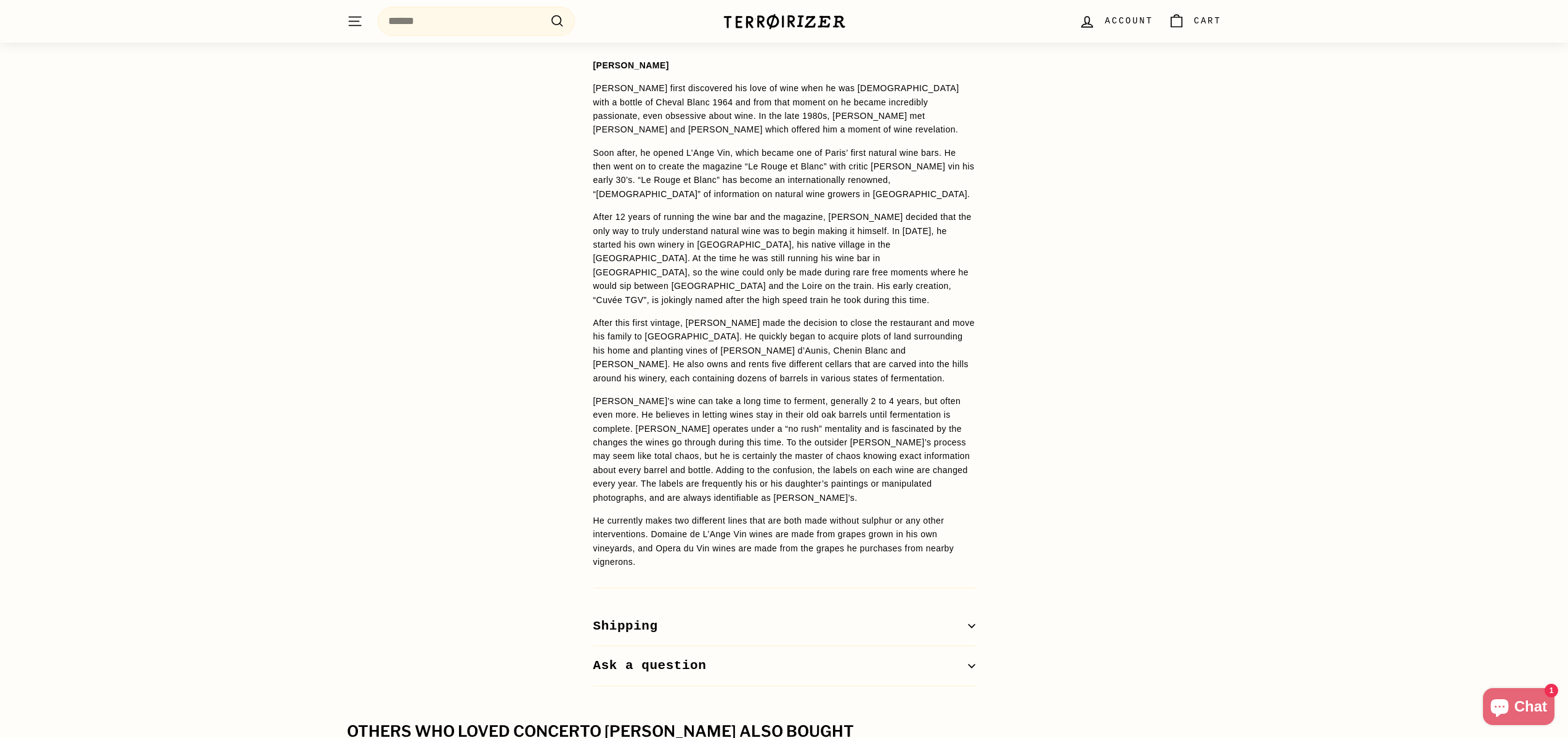
scroll to position [994, 0]
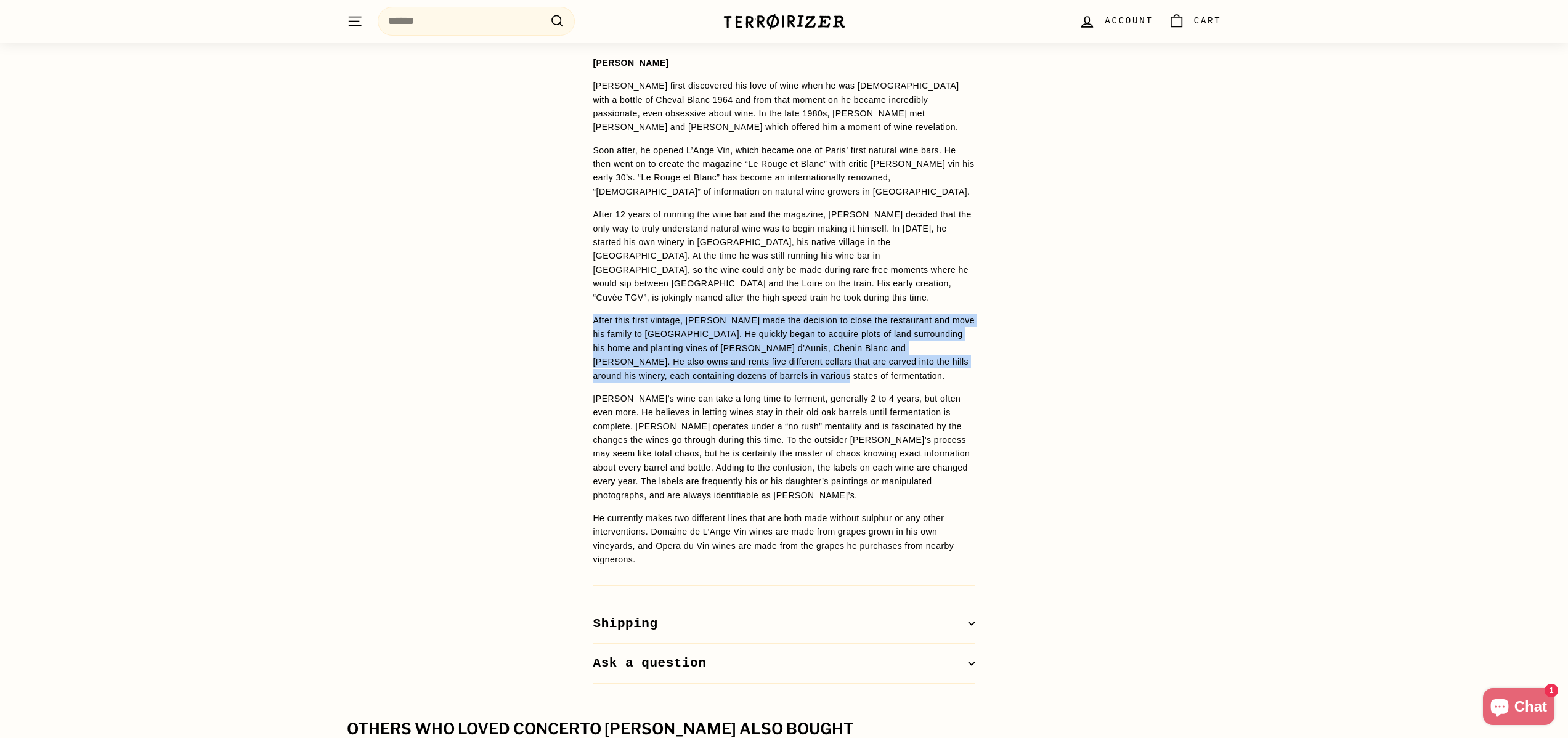
drag, startPoint x: 584, startPoint y: 287, endPoint x: 870, endPoint y: 348, distance: 292.4
click at [870, 348] on div "WINE DETAILS [PERSON_NAME] [PERSON_NAME] first discovered his love of wine when…" at bounding box center [784, 350] width 432 height 668
click at [870, 348] on p "After this first vintage, [PERSON_NAME] made the decision to close the restaura…" at bounding box center [784, 348] width 382 height 69
drag, startPoint x: 895, startPoint y: 349, endPoint x: 559, endPoint y: 283, distance: 342.4
click at [559, 283] on div "WINE DETAILS [PERSON_NAME] [PERSON_NAME] first discovered his love of wine when…" at bounding box center [784, 350] width 1568 height 668
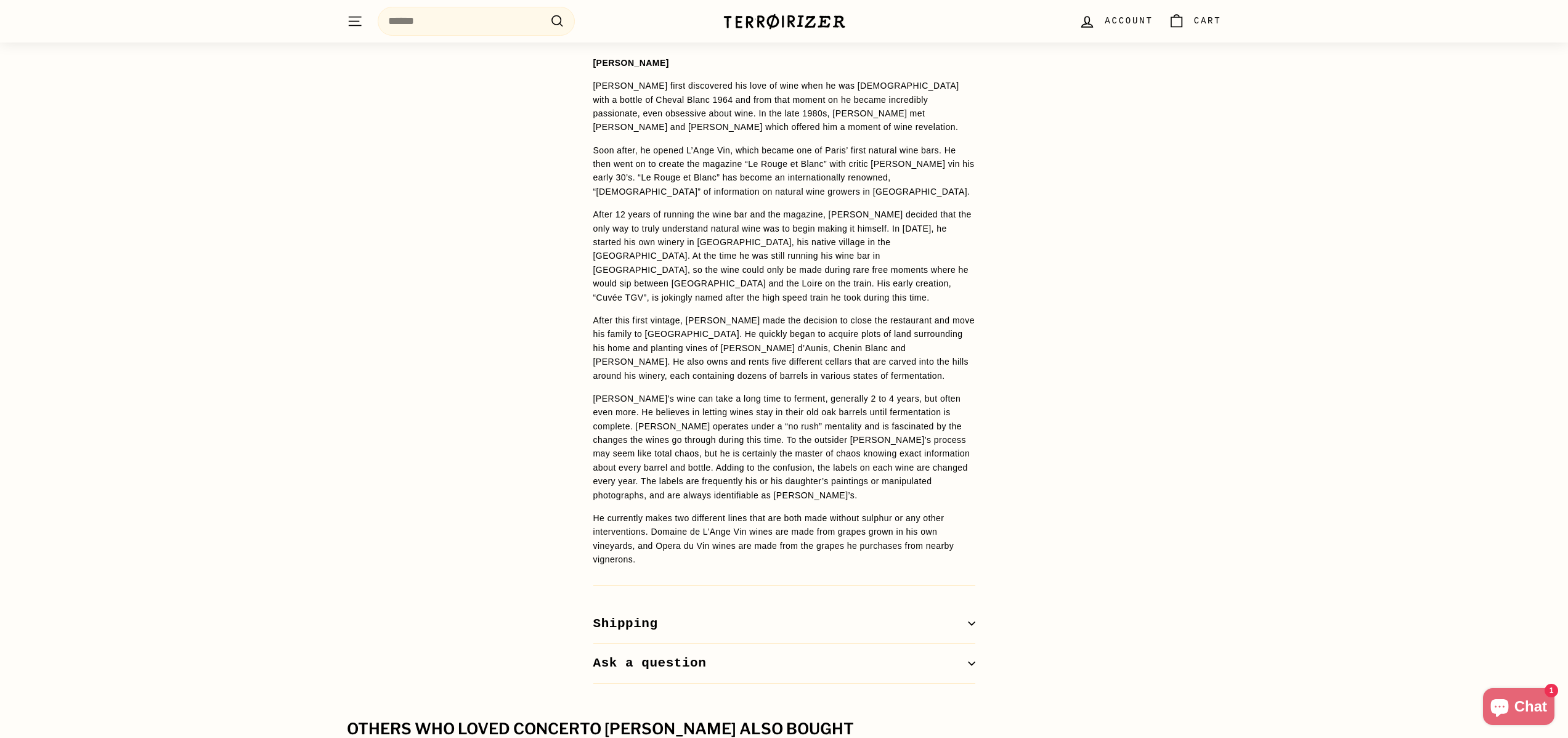
click at [559, 283] on div "WINE DETAILS [PERSON_NAME] [PERSON_NAME] first discovered his love of wine when…" at bounding box center [784, 350] width 1568 height 668
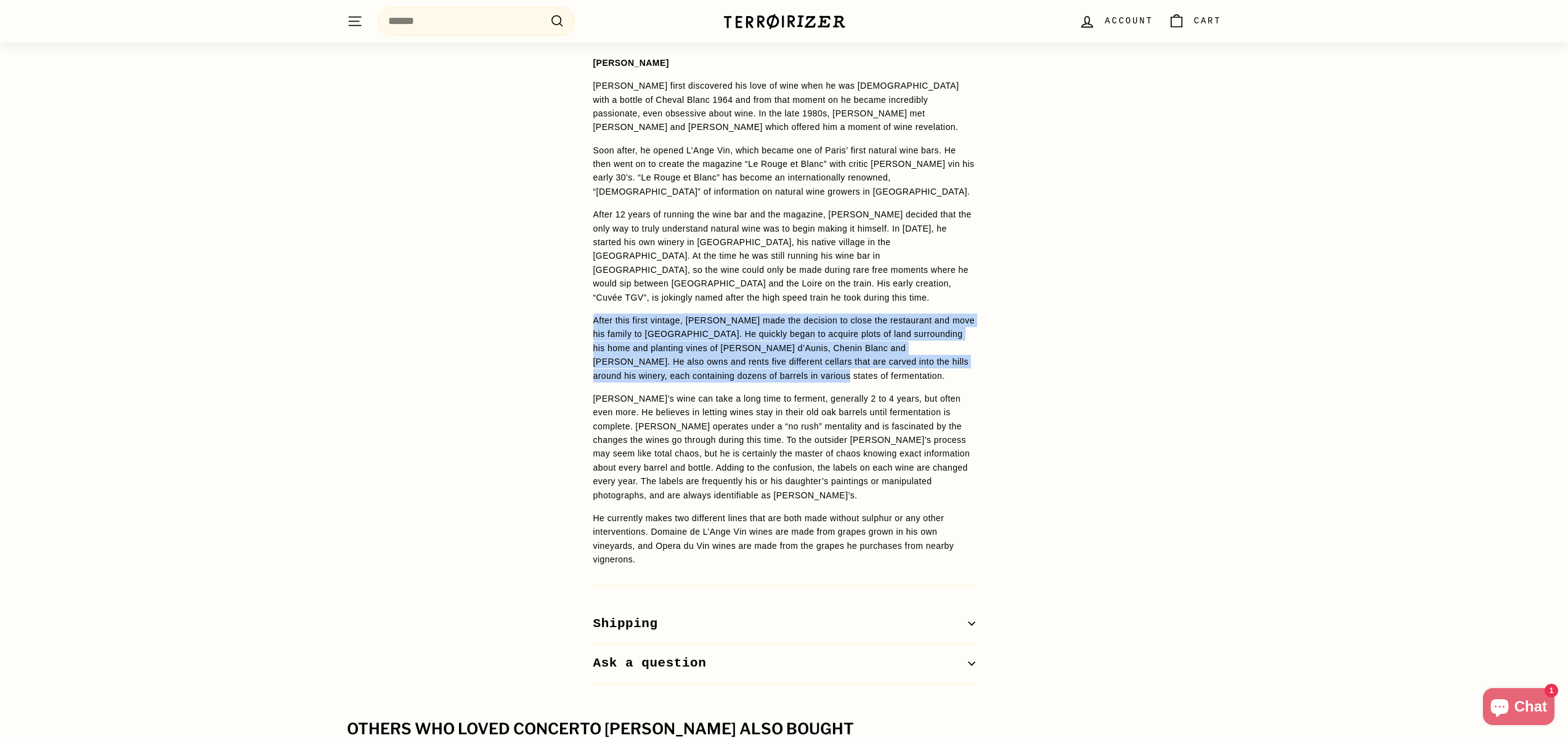
drag, startPoint x: 569, startPoint y: 285, endPoint x: 870, endPoint y: 348, distance: 307.5
click at [870, 348] on div "WINE DETAILS [PERSON_NAME] [PERSON_NAME] first discovered his love of wine when…" at bounding box center [784, 350] width 1568 height 668
click at [870, 348] on p "After this first vintage, [PERSON_NAME] made the decision to close the restaura…" at bounding box center [784, 348] width 382 height 69
drag, startPoint x: 900, startPoint y: 353, endPoint x: 511, endPoint y: 292, distance: 393.8
click at [511, 292] on div "WINE DETAILS [PERSON_NAME] [PERSON_NAME] first discovered his love of wine when…" at bounding box center [784, 350] width 1568 height 668
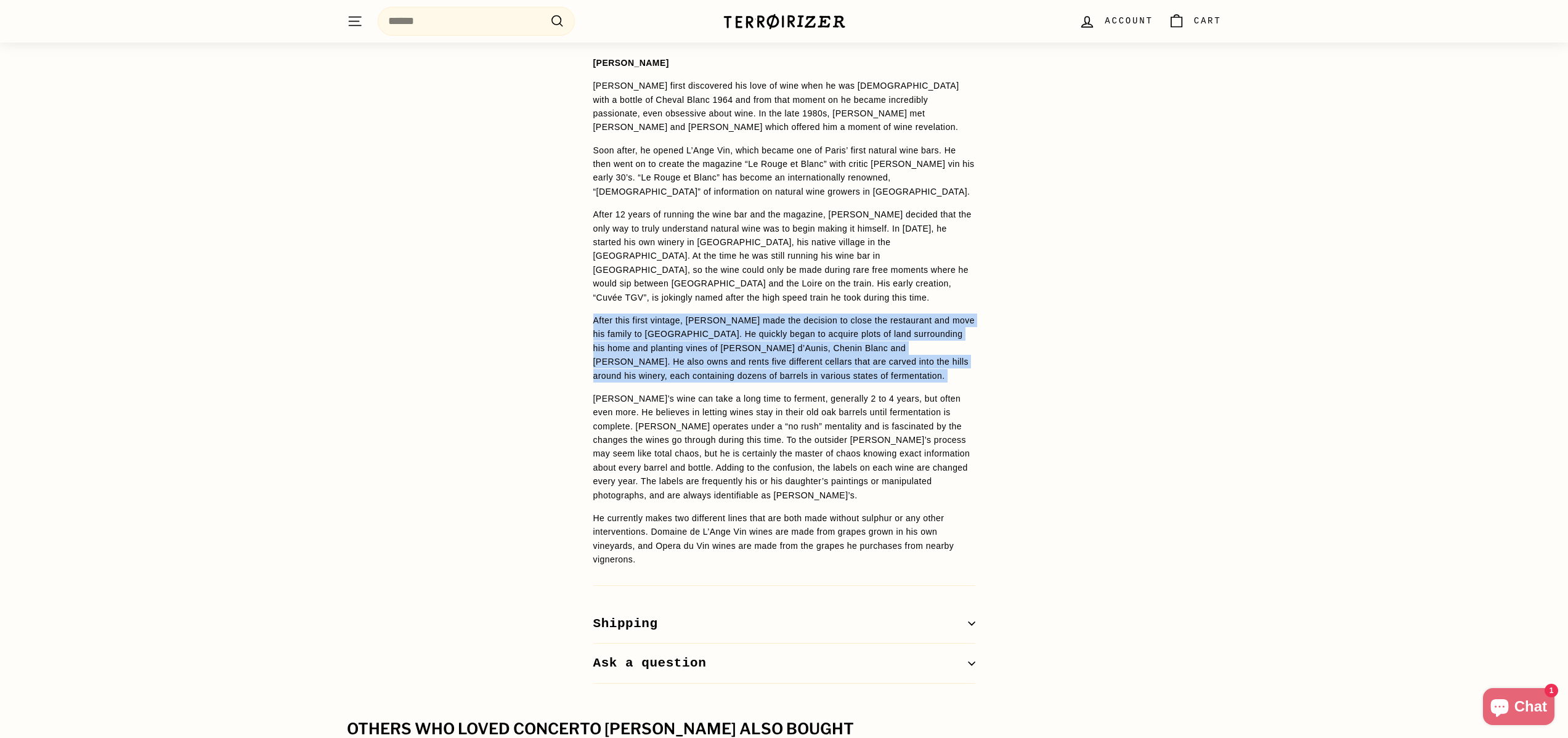
click at [511, 292] on div "WINE DETAILS [PERSON_NAME] [PERSON_NAME] first discovered his love of wine when…" at bounding box center [784, 350] width 1568 height 668
drag, startPoint x: 513, startPoint y: 283, endPoint x: 840, endPoint y: 350, distance: 333.8
click at [840, 350] on div "WINE DETAILS [PERSON_NAME] [PERSON_NAME] first discovered his love of wine when…" at bounding box center [784, 350] width 1568 height 668
click at [840, 350] on p "After this first vintage, [PERSON_NAME] made the decision to close the restaura…" at bounding box center [784, 348] width 382 height 69
drag, startPoint x: 860, startPoint y: 346, endPoint x: 501, endPoint y: 287, distance: 363.8
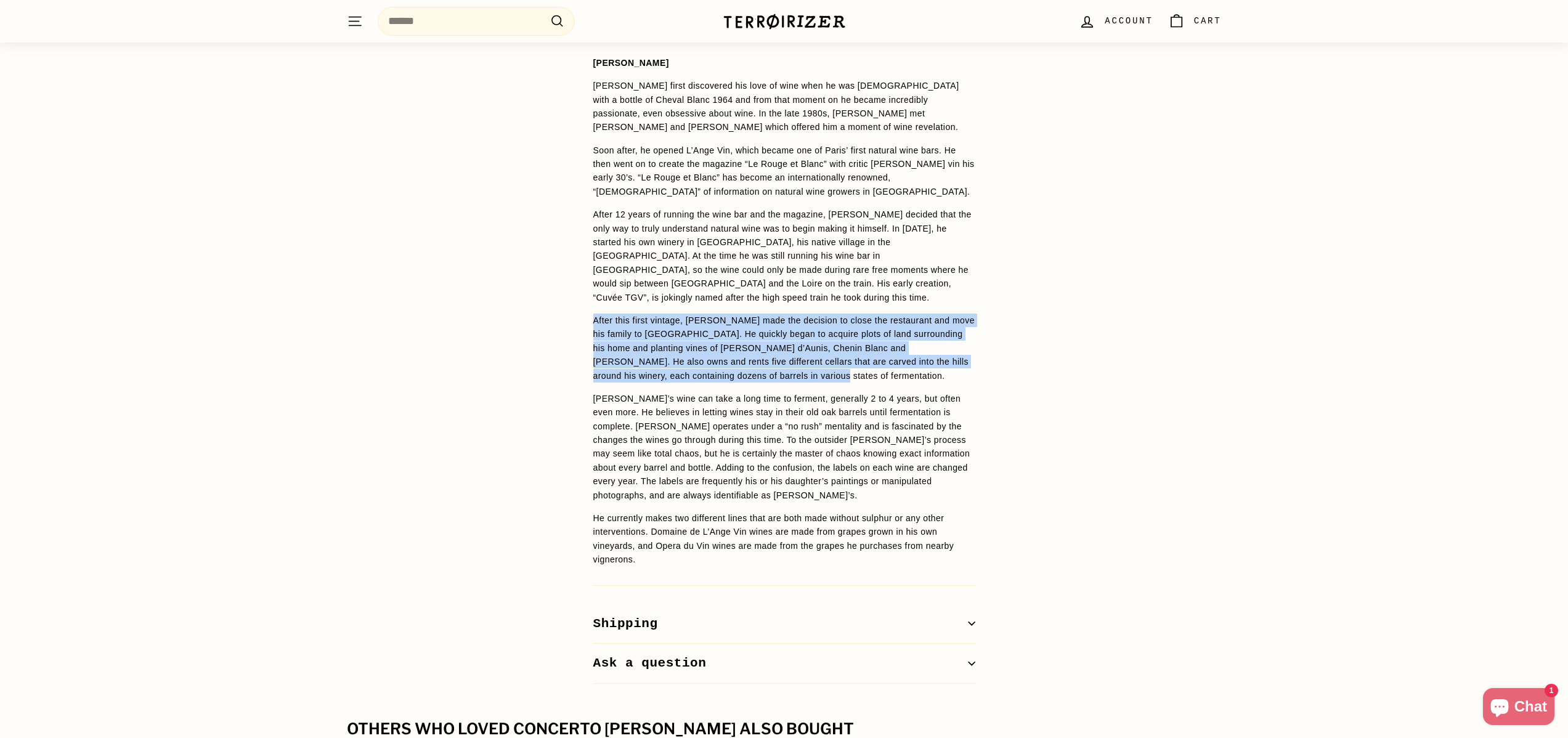
click at [501, 287] on div "WINE DETAILS [PERSON_NAME] [PERSON_NAME] first discovered his love of wine when…" at bounding box center [784, 350] width 1568 height 668
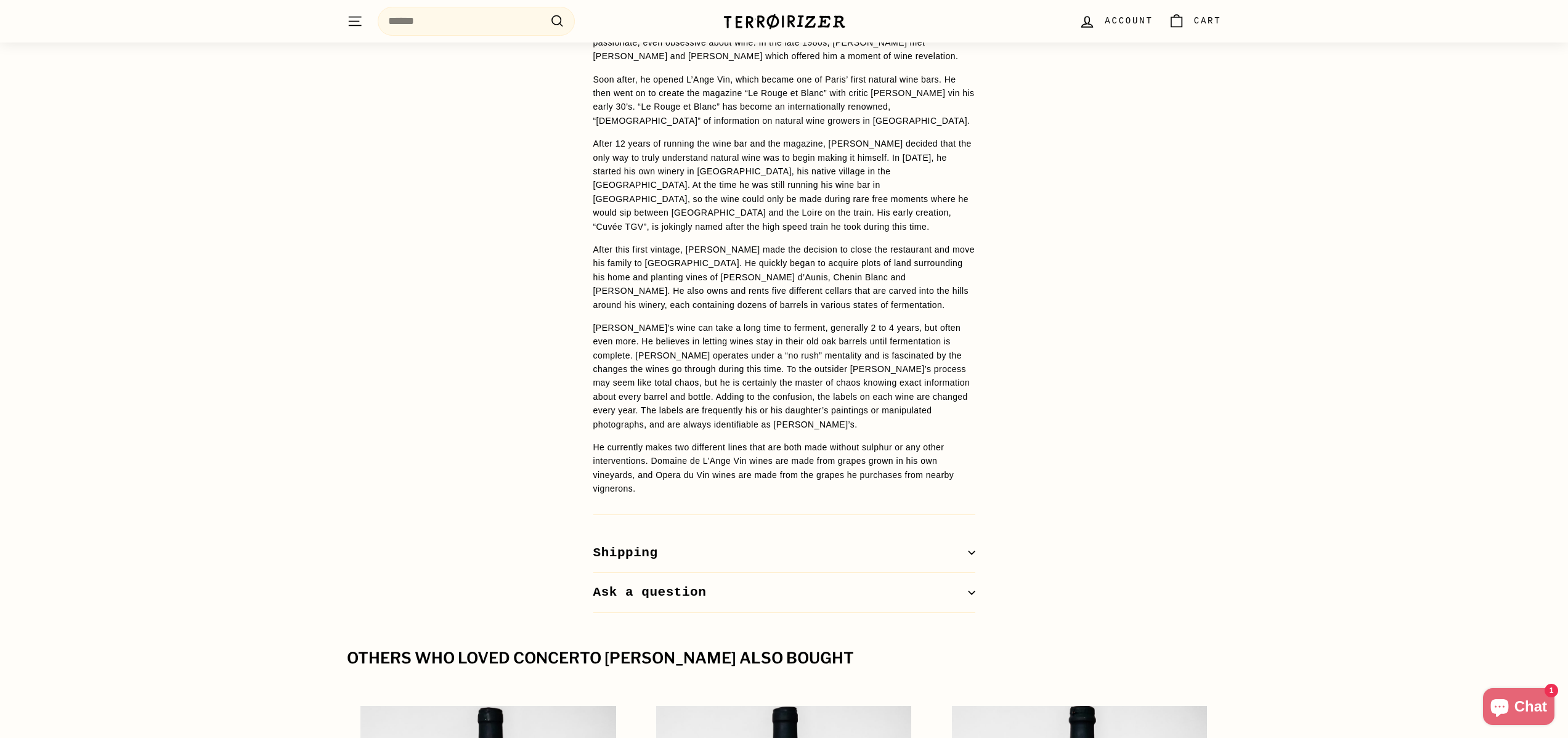
scroll to position [1070, 0]
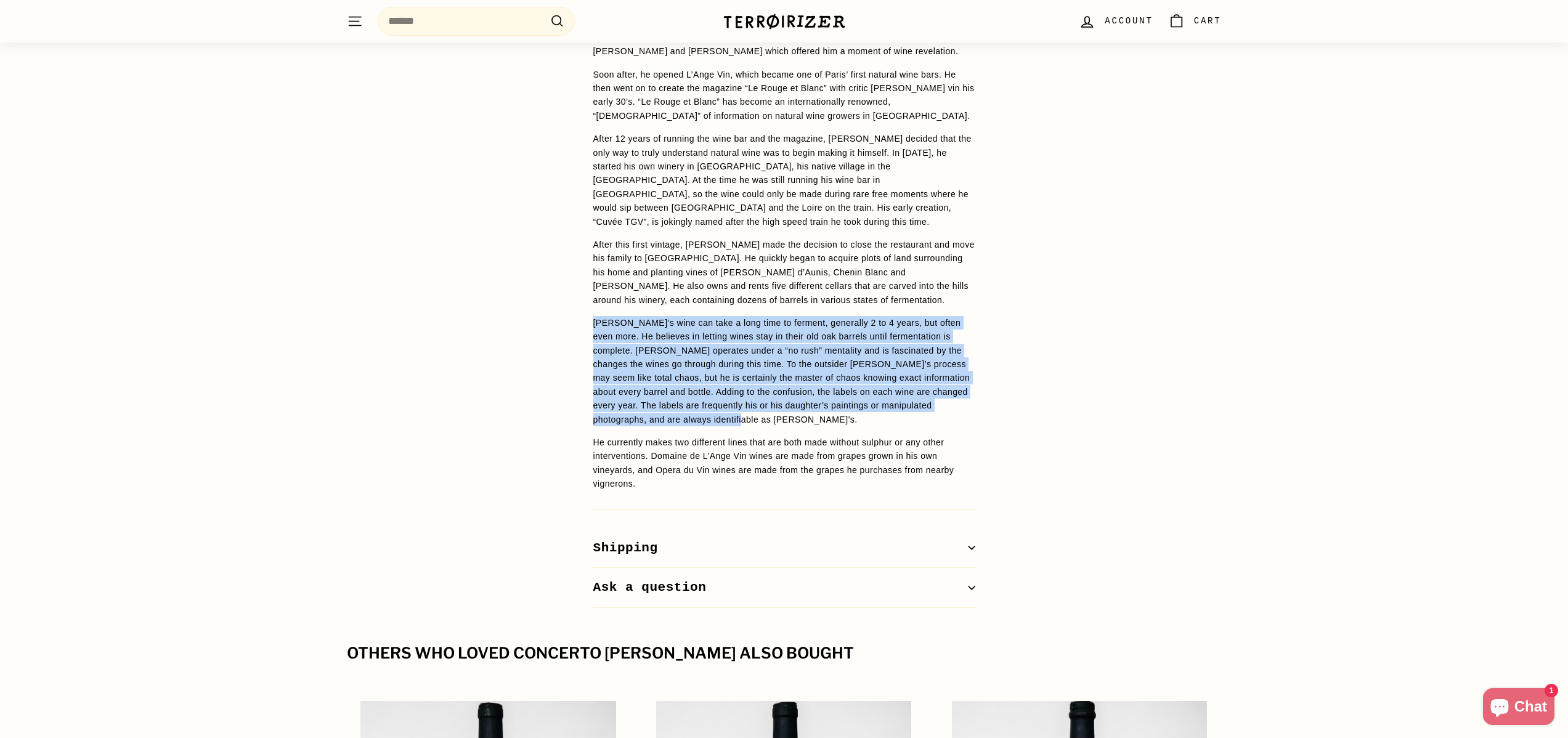
drag, startPoint x: 825, startPoint y: 389, endPoint x: 552, endPoint y: 297, distance: 288.1
click at [552, 297] on div "WINE DETAILS [PERSON_NAME] [PERSON_NAME] first discovered his love of wine when…" at bounding box center [784, 275] width 1568 height 668
drag, startPoint x: 553, startPoint y: 291, endPoint x: 873, endPoint y: 383, distance: 333.0
click at [873, 383] on div "WINE DETAILS [PERSON_NAME] [PERSON_NAME] first discovered his love of wine when…" at bounding box center [784, 275] width 1568 height 668
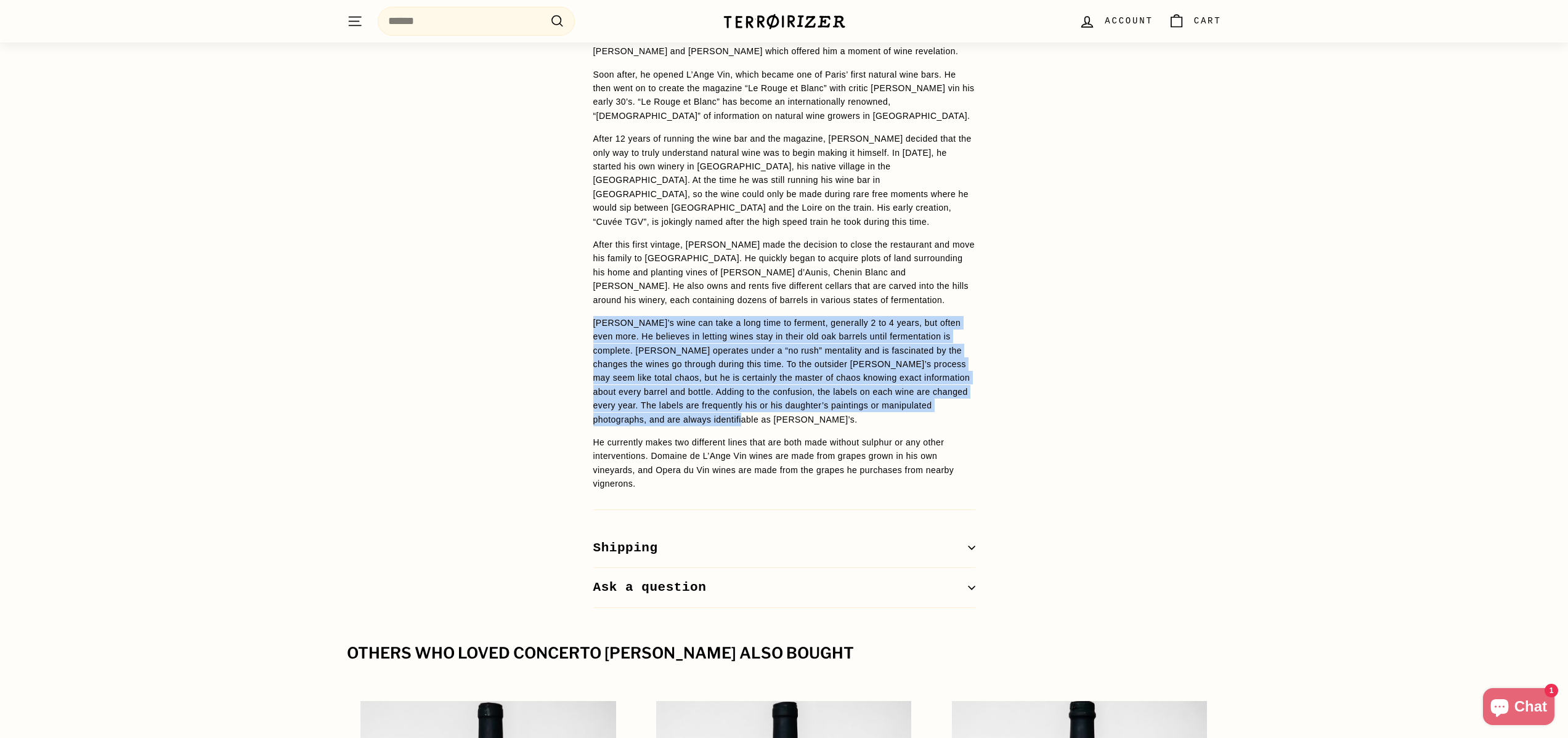
click at [873, 383] on p "[PERSON_NAME]’s wine can take a long time to ferment, generally 2 to 4 years, b…" at bounding box center [784, 372] width 382 height 110
drag, startPoint x: 885, startPoint y: 390, endPoint x: 536, endPoint y: 295, distance: 361.7
click at [536, 295] on div "WINE DETAILS [PERSON_NAME] [PERSON_NAME] first discovered his love of wine when…" at bounding box center [784, 275] width 1568 height 668
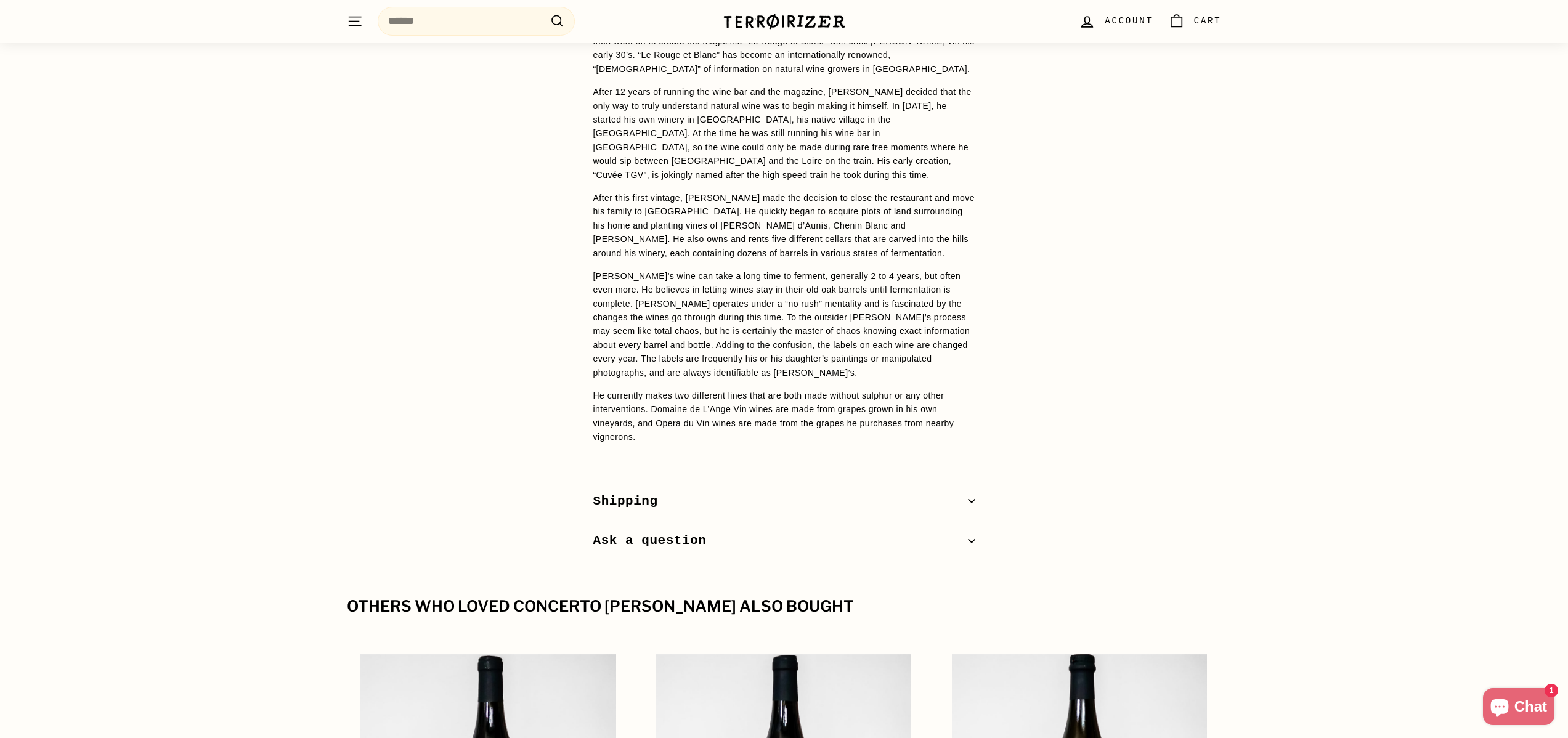
scroll to position [1117, 0]
